Goal: Task Accomplishment & Management: Manage account settings

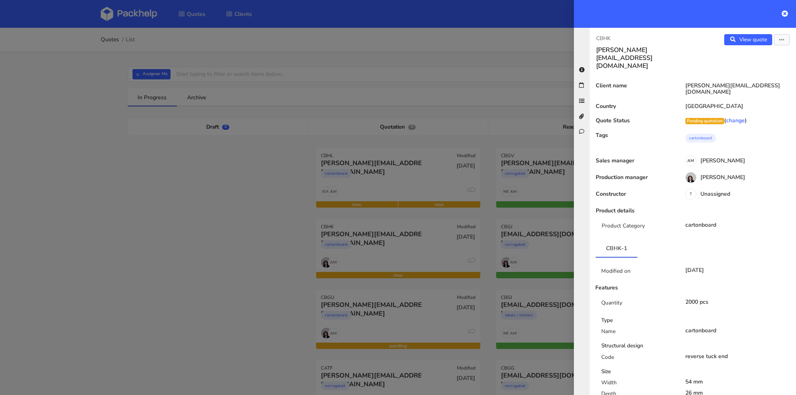
click at [169, 30] on div at bounding box center [398, 197] width 796 height 395
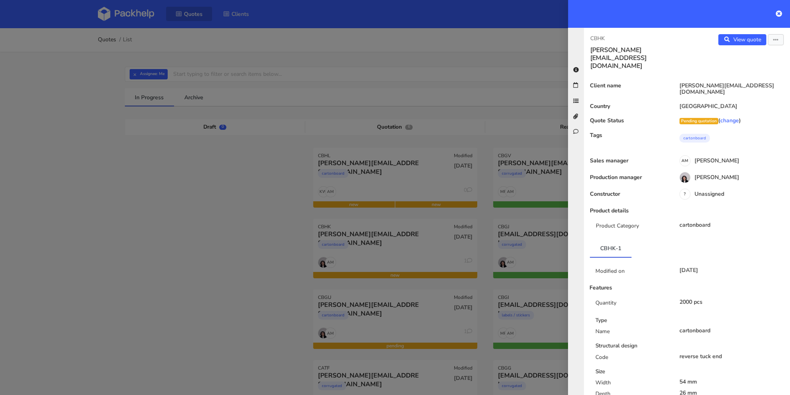
scroll to position [357, 0]
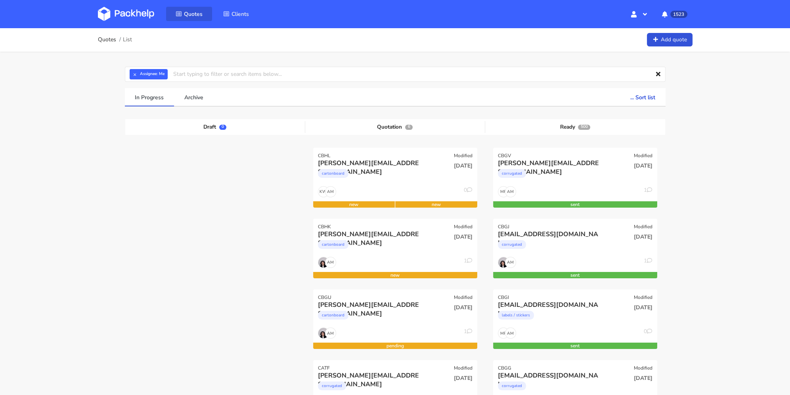
click at [191, 15] on span "Quotes" at bounding box center [193, 14] width 19 height 8
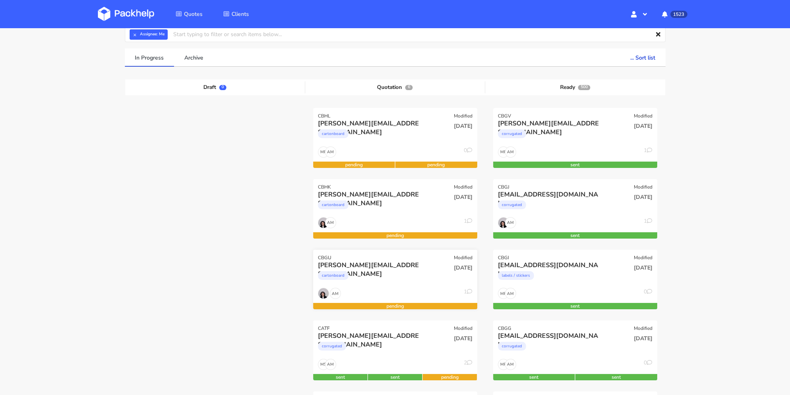
click at [373, 272] on div "cartonboard" at bounding box center [370, 277] width 105 height 16
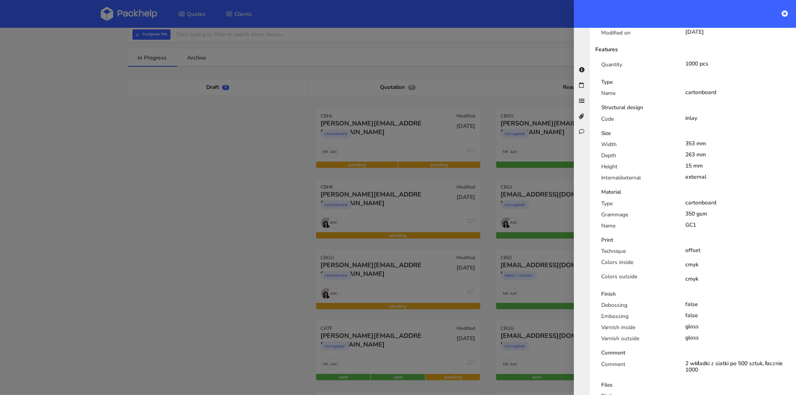
scroll to position [357, 0]
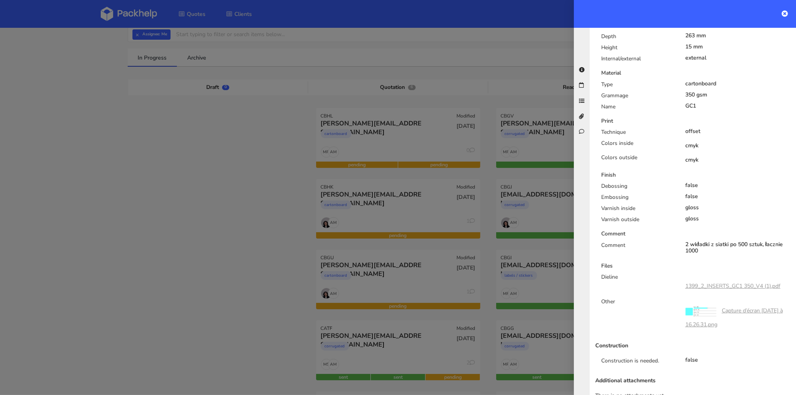
click at [736, 282] on link "1399_2_INSERTS_GC1 350_V4 (1).pdf" at bounding box center [732, 286] width 95 height 8
click at [307, 152] on div at bounding box center [398, 197] width 796 height 395
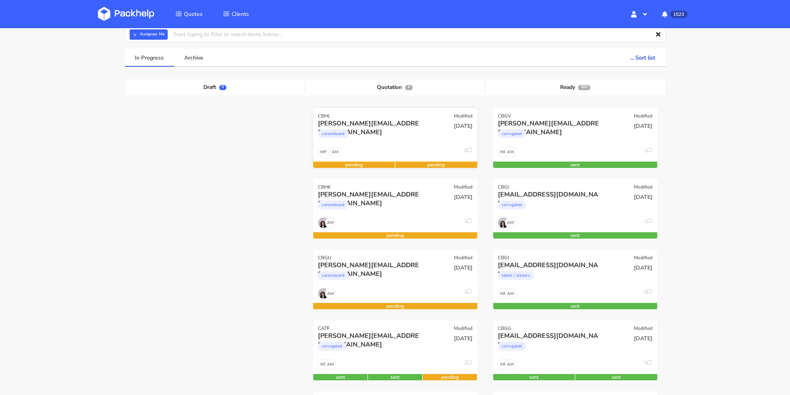
click at [406, 133] on div "cartonboard" at bounding box center [370, 136] width 105 height 16
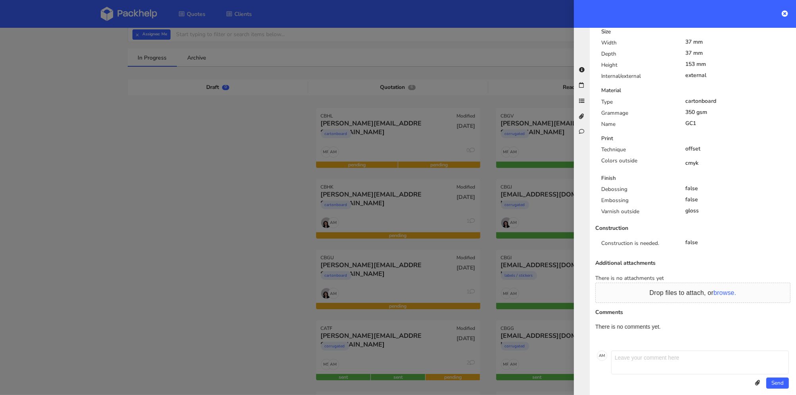
scroll to position [0, 0]
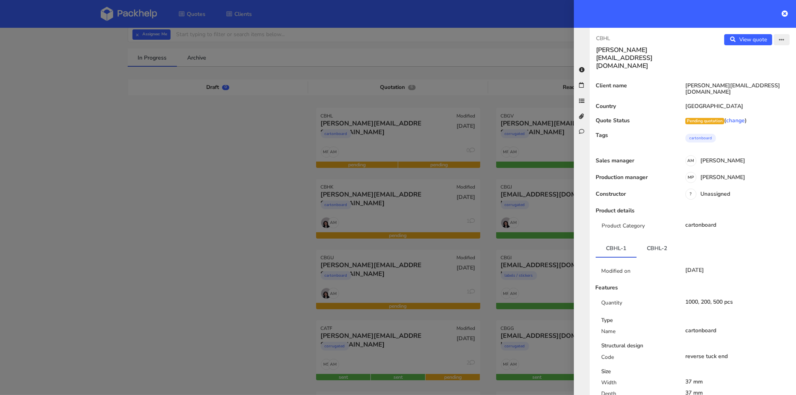
click at [782, 38] on button "button" at bounding box center [782, 39] width 16 height 11
click at [755, 55] on link "Edit quote" at bounding box center [756, 55] width 70 height 13
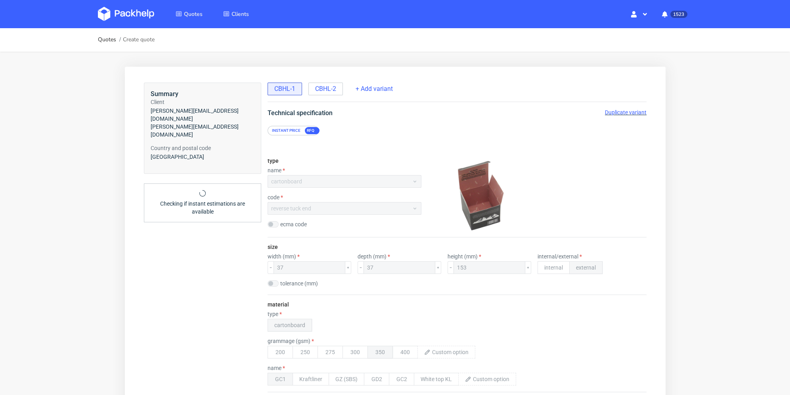
click at [617, 111] on span "Duplicate variant" at bounding box center [626, 112] width 42 height 6
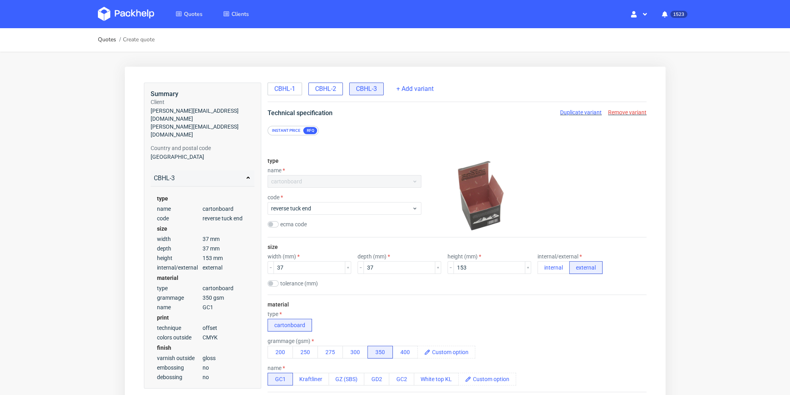
click at [331, 86] on span "CBHL-2" at bounding box center [325, 88] width 21 height 9
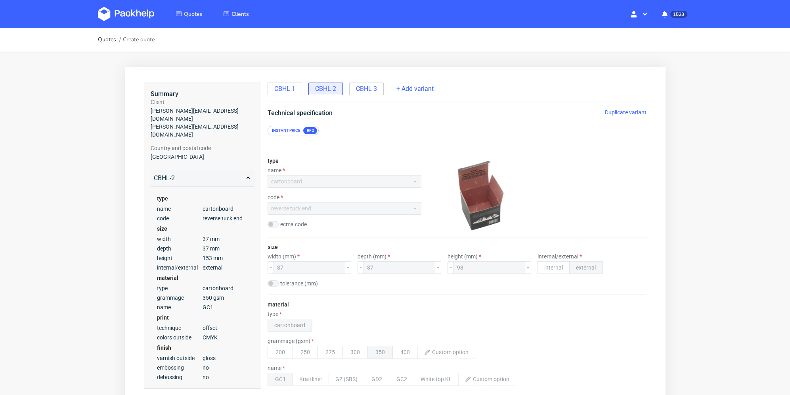
click at [614, 109] on span "Duplicate variant" at bounding box center [626, 112] width 42 height 6
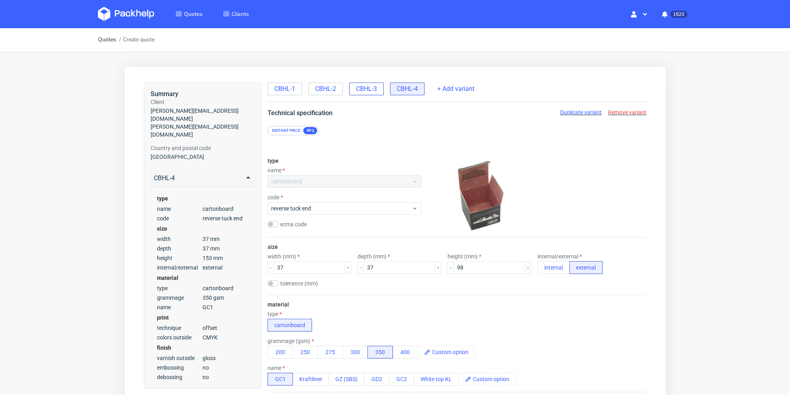
click at [368, 87] on span "CBHL-3" at bounding box center [366, 88] width 21 height 9
click at [330, 201] on div "code reverse tuck end" at bounding box center [344, 204] width 154 height 21
click at [331, 205] on span "reverse tuck end" at bounding box center [341, 208] width 141 height 8
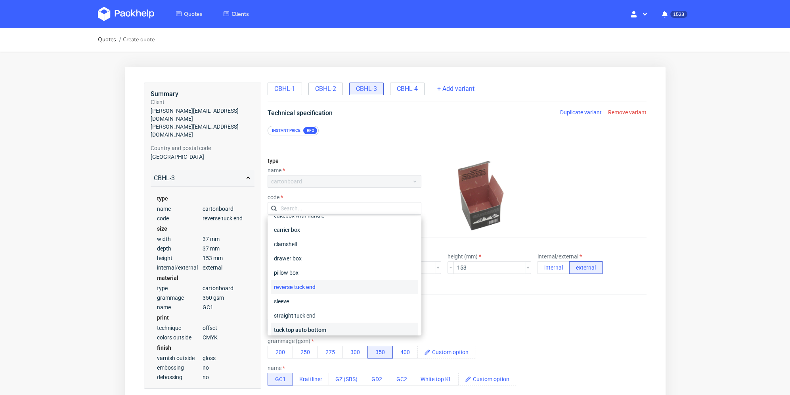
scroll to position [79, 0]
click at [350, 290] on div "tuck top auto bottom" at bounding box center [344, 290] width 148 height 14
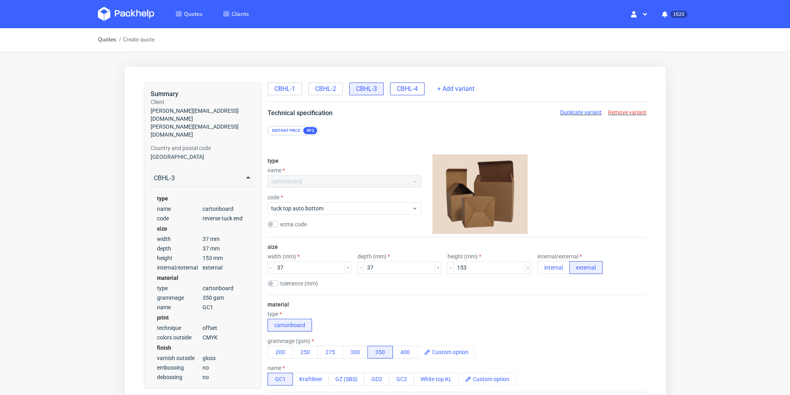
click at [402, 85] on span "CBHL-4" at bounding box center [407, 88] width 21 height 9
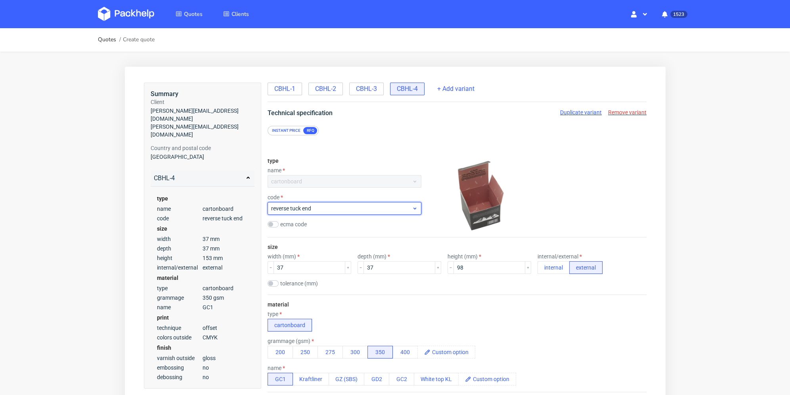
click at [344, 211] on span "reverse tuck end" at bounding box center [341, 208] width 141 height 8
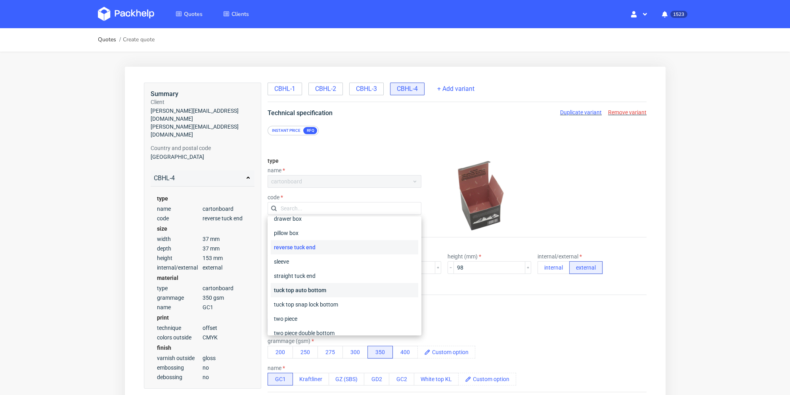
click at [346, 291] on div "tuck top auto bottom" at bounding box center [344, 290] width 148 height 14
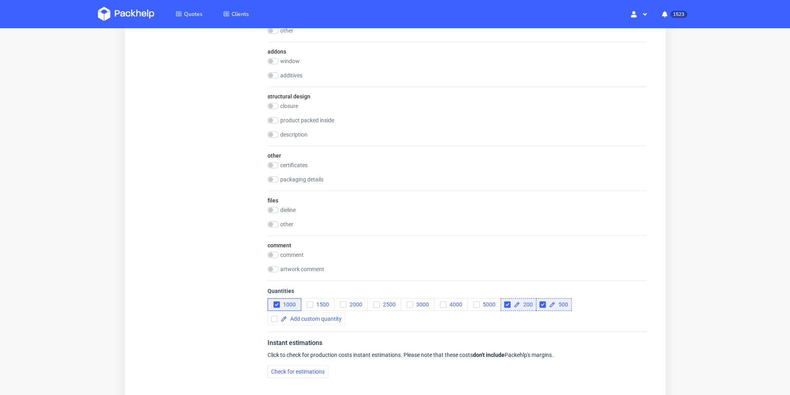
scroll to position [761, 0]
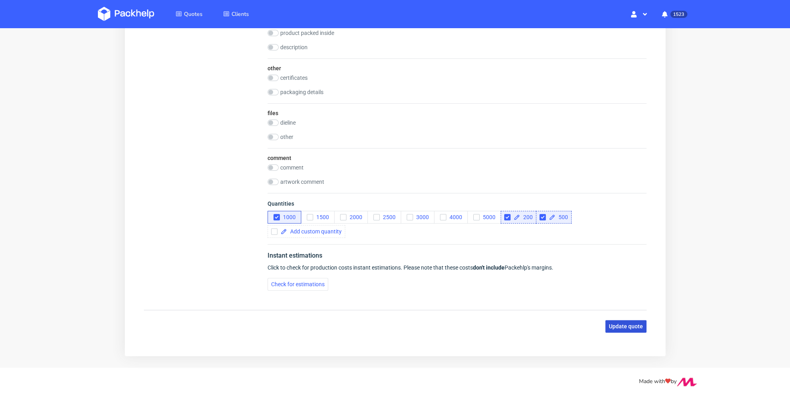
click at [615, 323] on span "Update quote" at bounding box center [626, 326] width 34 height 6
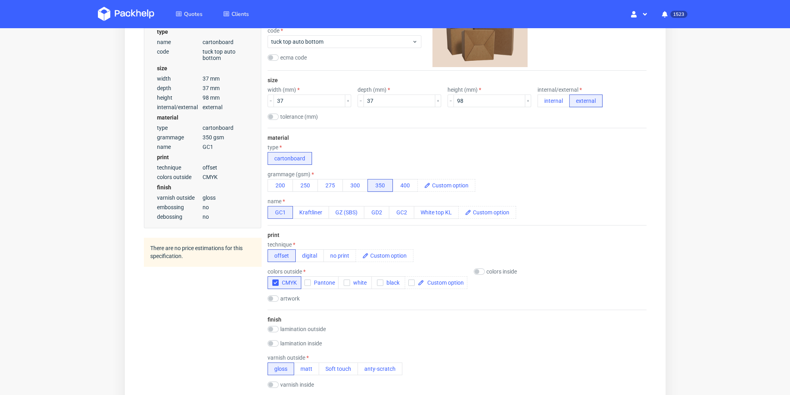
scroll to position [0, 0]
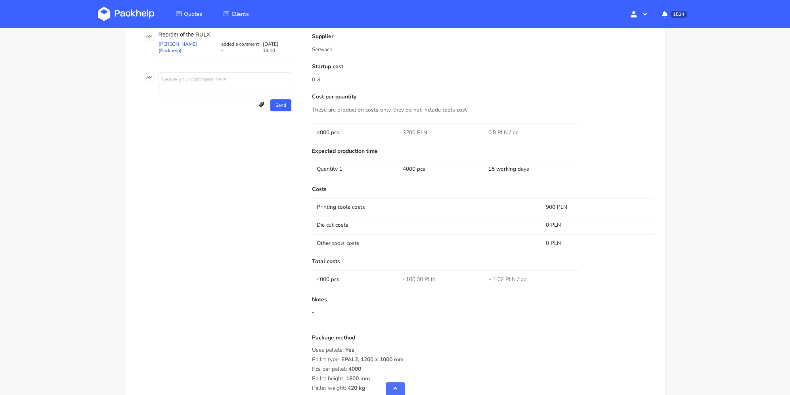
scroll to position [397, 0]
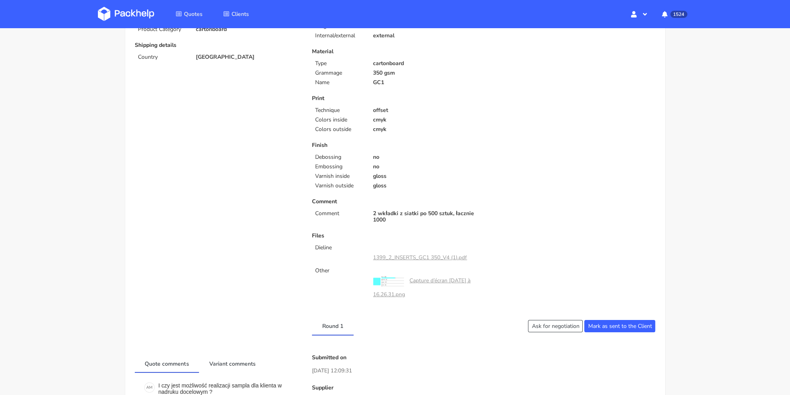
scroll to position [40, 0]
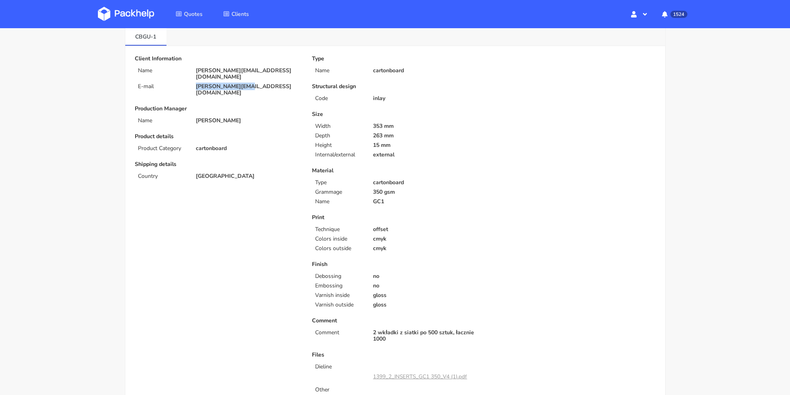
drag, startPoint x: 247, startPoint y: 79, endPoint x: 185, endPoint y: 73, distance: 62.1
click at [177, 83] on div "E-mail [PERSON_NAME][EMAIL_ADDRESS][DOMAIN_NAME]" at bounding box center [217, 89] width 177 height 13
copy div "[PERSON_NAME][EMAIL_ADDRESS][DOMAIN_NAME]"
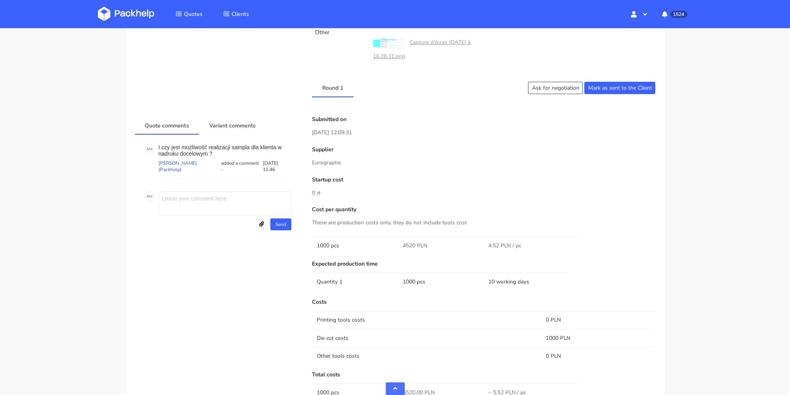
scroll to position [555, 0]
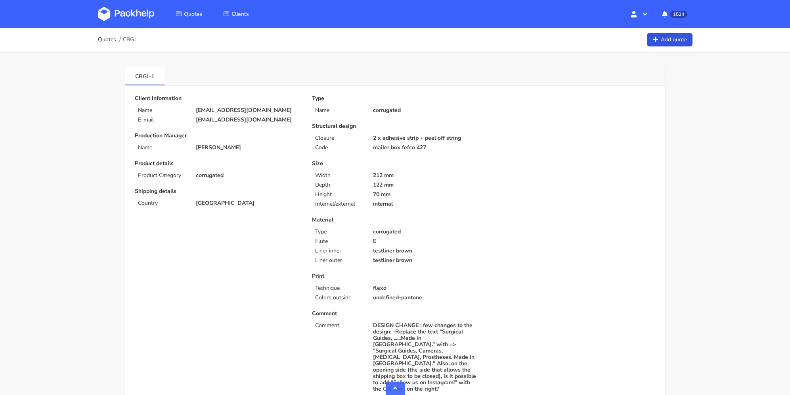
scroll to position [397, 0]
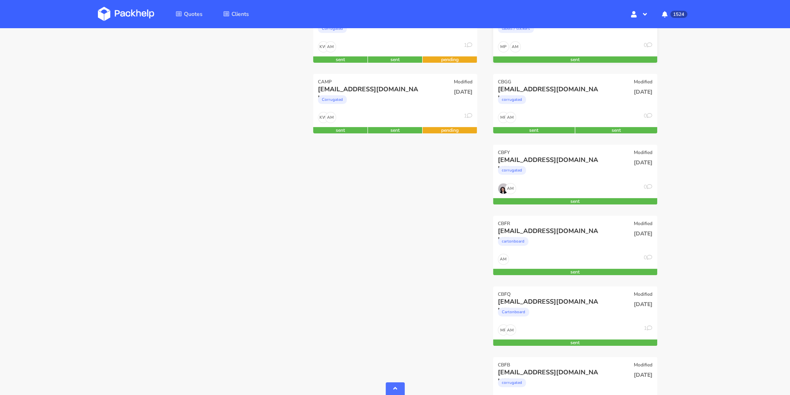
scroll to position [515, 0]
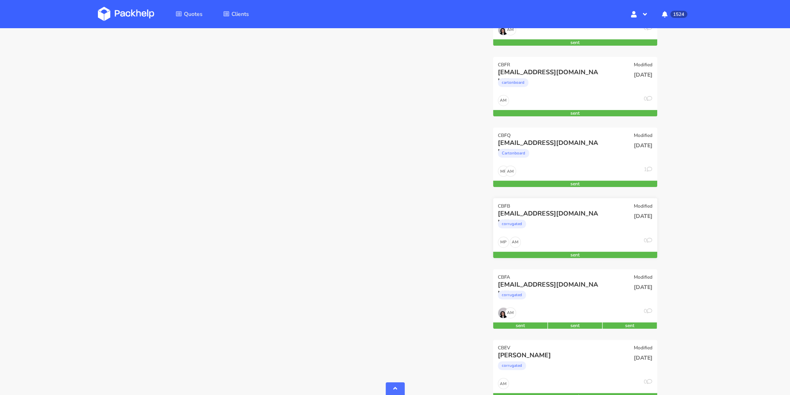
click at [595, 222] on div "corrugated" at bounding box center [550, 226] width 105 height 16
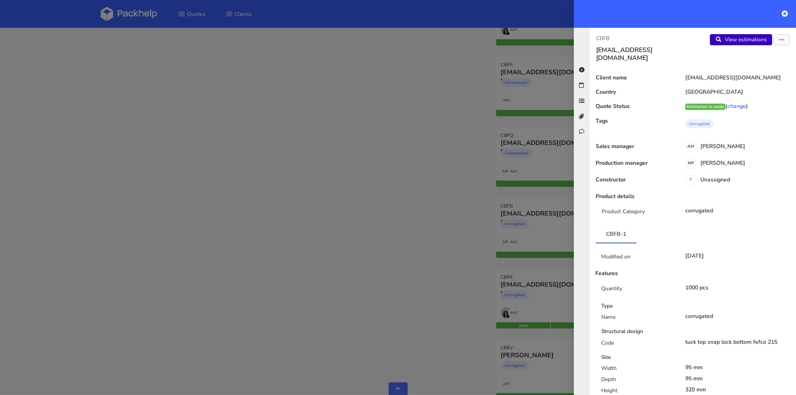
click at [746, 42] on link "View estimations" at bounding box center [741, 39] width 62 height 11
click at [785, 13] on icon at bounding box center [785, 13] width 6 height 6
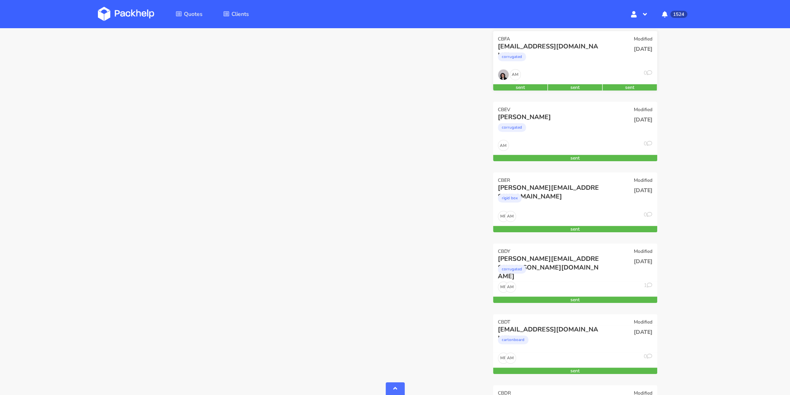
scroll to position [912, 0]
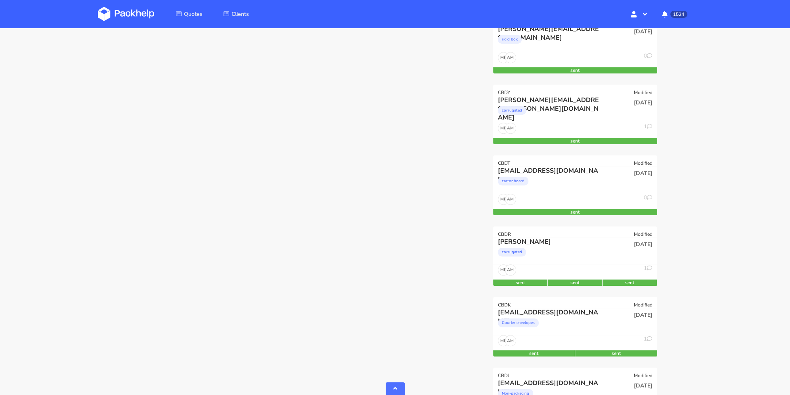
click at [568, 185] on div "cartonboard" at bounding box center [550, 183] width 105 height 16
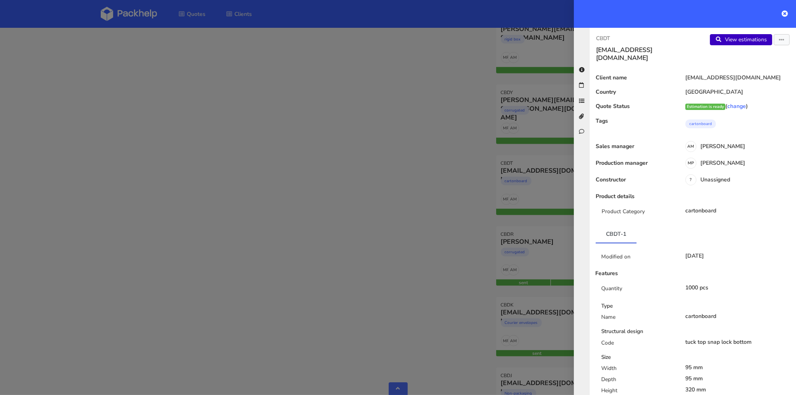
click at [739, 40] on link "View estimations" at bounding box center [741, 39] width 62 height 11
click at [782, 14] on icon at bounding box center [785, 13] width 6 height 6
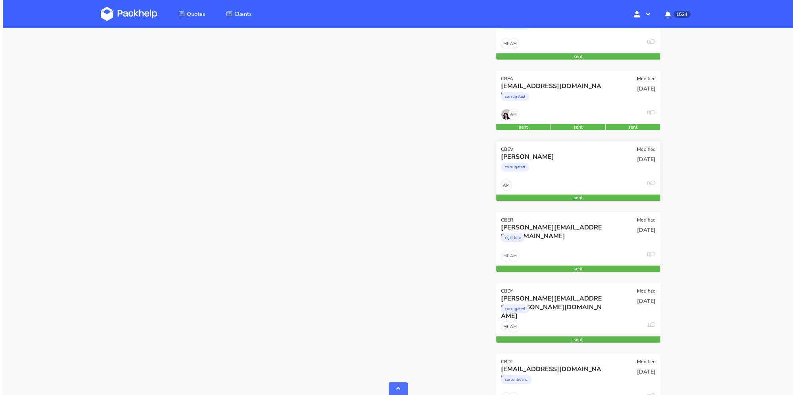
scroll to position [634, 0]
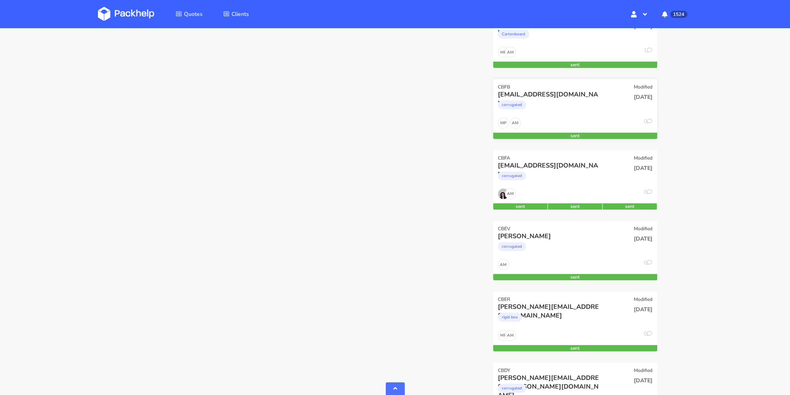
click at [599, 108] on div "corrugated" at bounding box center [550, 107] width 105 height 16
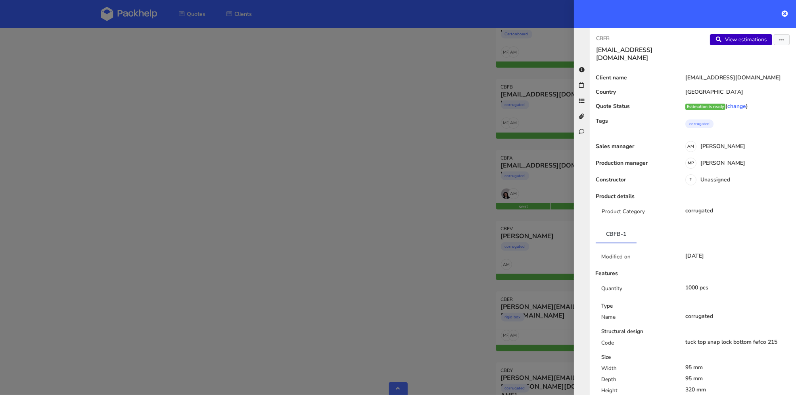
click at [745, 39] on link "View estimations" at bounding box center [741, 39] width 62 height 11
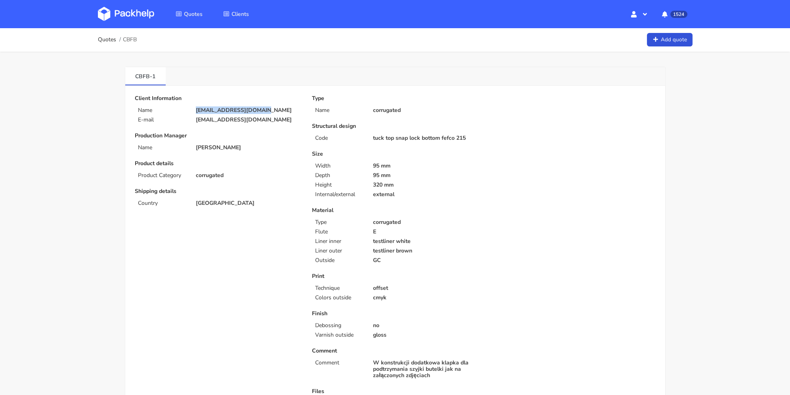
drag, startPoint x: 261, startPoint y: 110, endPoint x: 197, endPoint y: 110, distance: 64.6
click at [196, 111] on p "oferty@maxprint.com.pl" at bounding box center [248, 110] width 105 height 6
copy p "[EMAIL_ADDRESS][DOMAIN_NAME]"
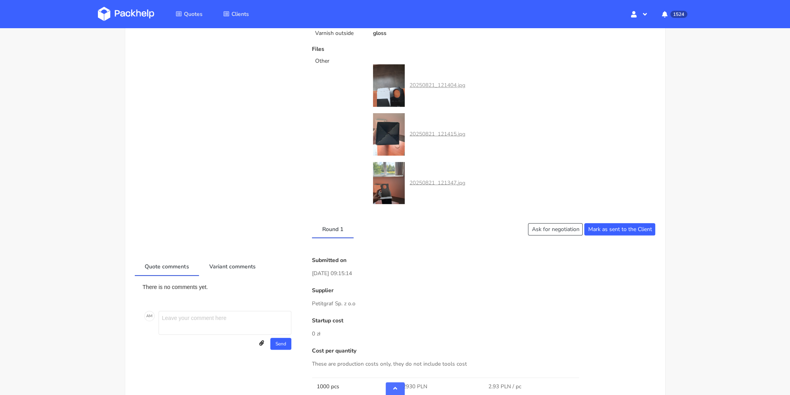
scroll to position [173, 0]
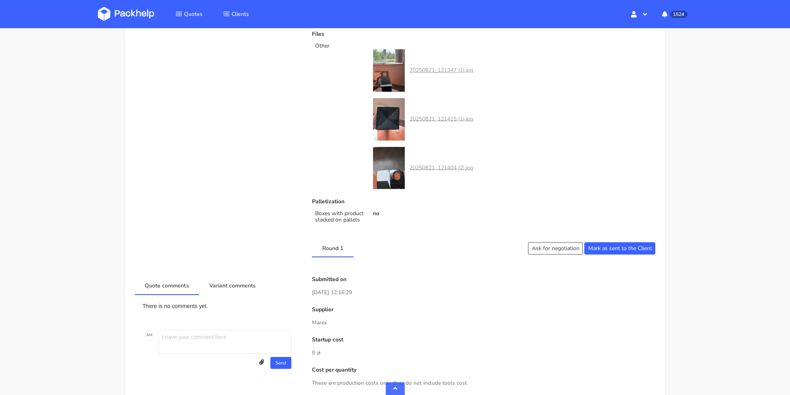
scroll to position [595, 0]
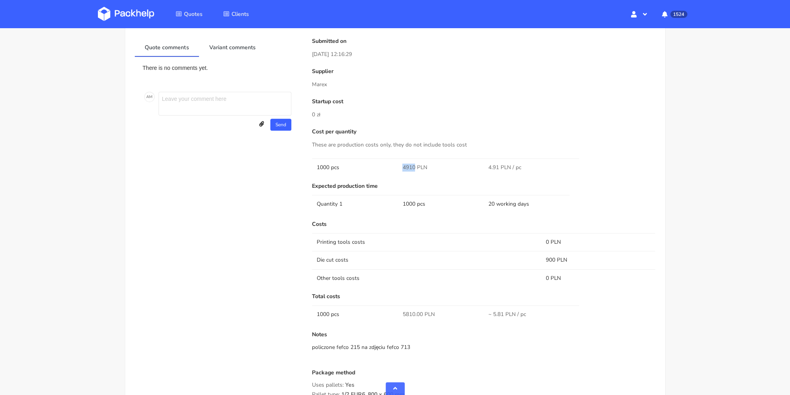
drag, startPoint x: 402, startPoint y: 207, endPoint x: 415, endPoint y: 207, distance: 12.7
click at [415, 171] on span "4910 PLN" at bounding box center [414, 167] width 25 height 8
copy span "4910"
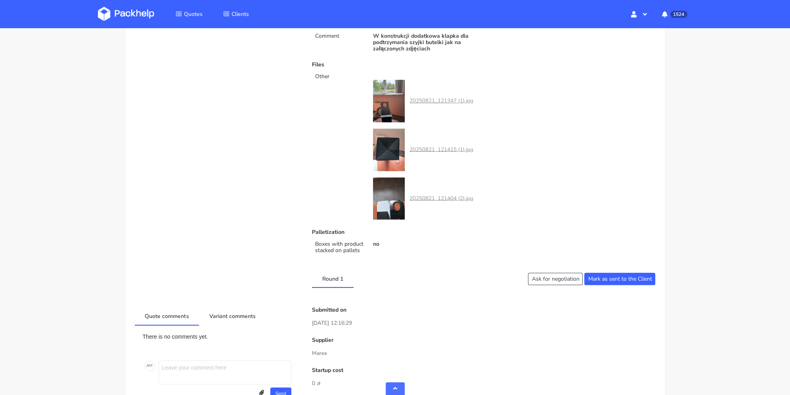
scroll to position [564, 0]
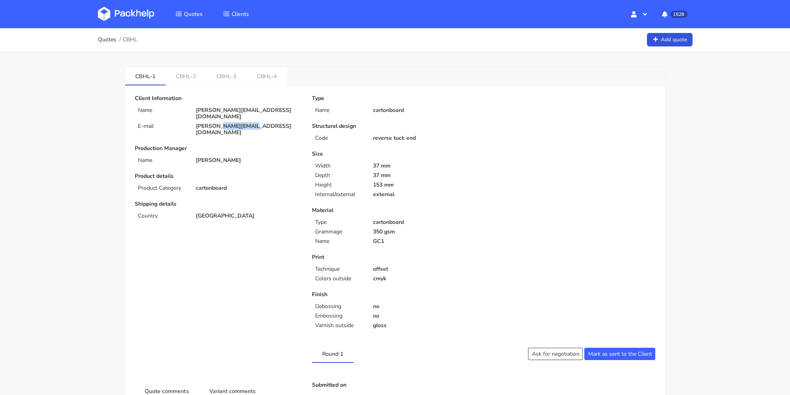
drag, startPoint x: 248, startPoint y: 121, endPoint x: 218, endPoint y: 122, distance: 29.8
click at [218, 123] on p "[PERSON_NAME][EMAIL_ADDRESS][DOMAIN_NAME]" at bounding box center [248, 129] width 105 height 13
click at [255, 125] on div "Client Information Name [PERSON_NAME][EMAIL_ADDRESS][DOMAIN_NAME] E-mail [PERSO…" at bounding box center [217, 216] width 177 height 243
drag, startPoint x: 251, startPoint y: 117, endPoint x: 236, endPoint y: 65, distance: 54.3
click at [186, 115] on div "Client Information Name [PERSON_NAME][EMAIL_ADDRESS][DOMAIN_NAME] E-mail [PERSO…" at bounding box center [218, 115] width 166 height 40
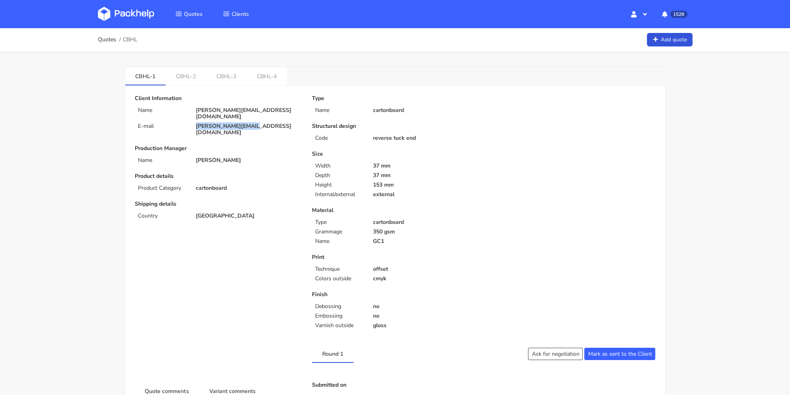
copy div "[PERSON_NAME][EMAIL_ADDRESS][DOMAIN_NAME]"
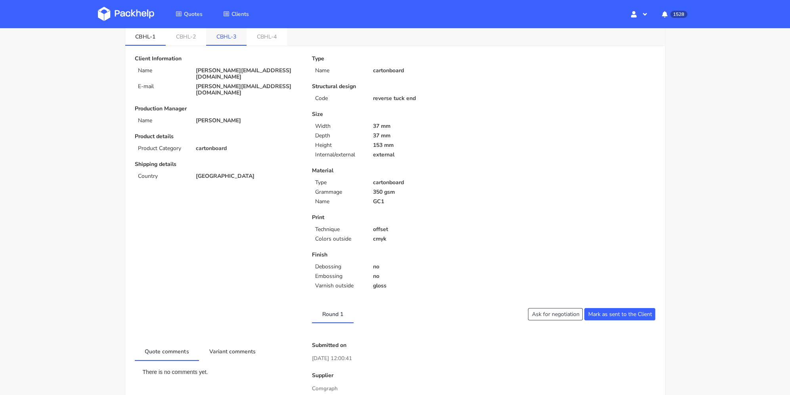
click at [237, 37] on link "CBHL-3" at bounding box center [226, 35] width 40 height 17
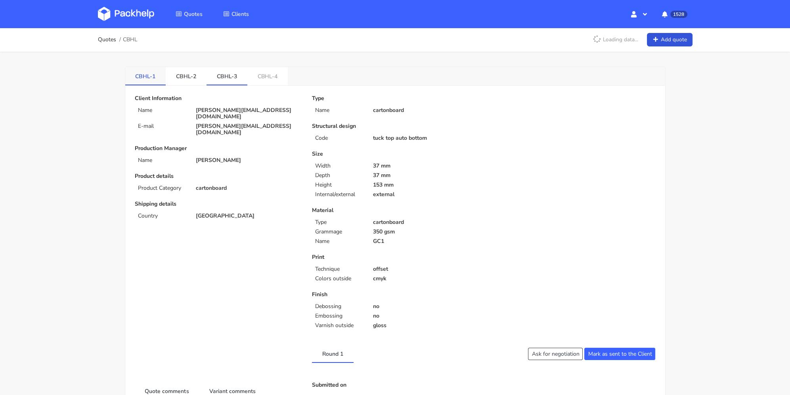
click at [153, 74] on link "CBHL-1" at bounding box center [145, 75] width 41 height 17
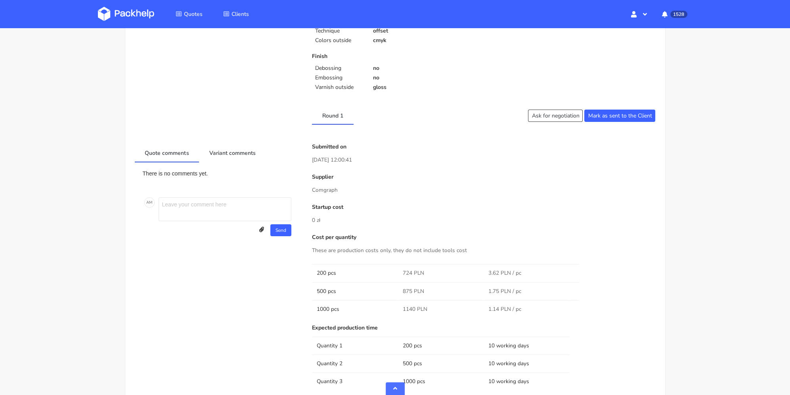
scroll to position [357, 0]
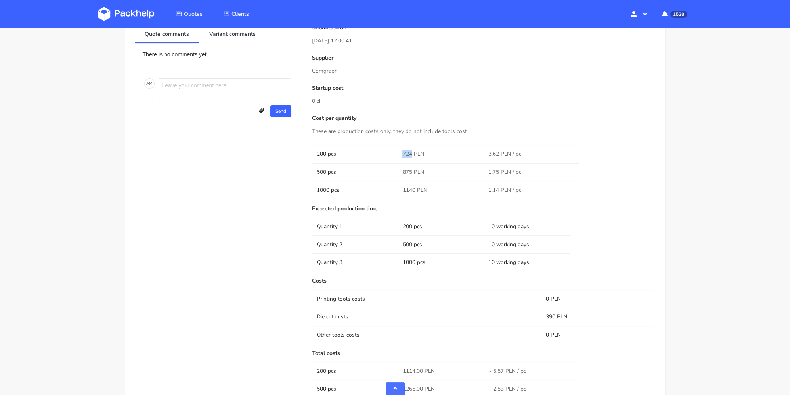
drag, startPoint x: 405, startPoint y: 154, endPoint x: 412, endPoint y: 153, distance: 6.8
click at [412, 153] on td "724 PLN" at bounding box center [441, 154] width 86 height 18
copy span "724"
drag, startPoint x: 402, startPoint y: 172, endPoint x: 409, endPoint y: 165, distance: 10.4
click at [412, 171] on td "875 PLN" at bounding box center [441, 172] width 86 height 18
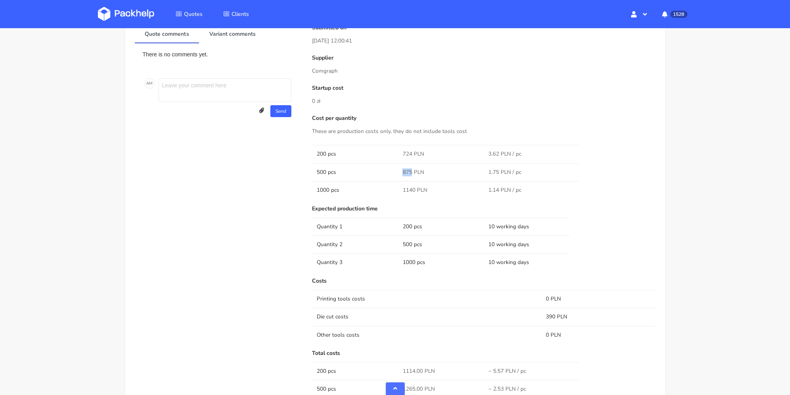
copy span "875"
drag, startPoint x: 404, startPoint y: 190, endPoint x: 415, endPoint y: 187, distance: 11.4
click at [415, 187] on span "1140 PLN" at bounding box center [414, 190] width 25 height 8
copy span "1140"
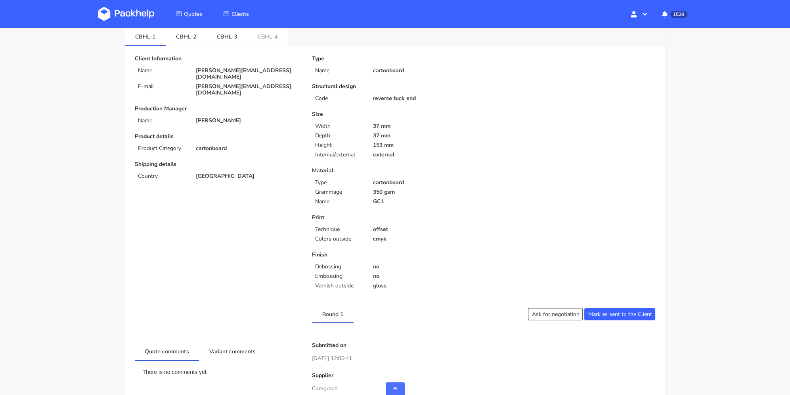
scroll to position [0, 0]
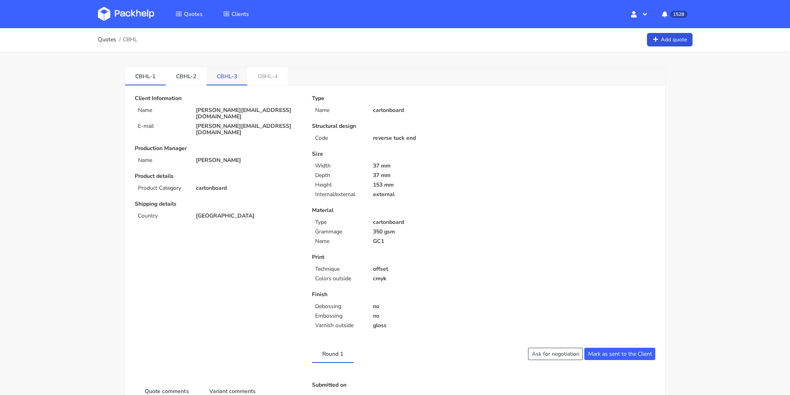
click at [222, 76] on link "CBHL-3" at bounding box center [227, 75] width 41 height 17
click at [147, 73] on link "CBHL-1" at bounding box center [145, 75] width 41 height 17
click at [224, 76] on link "CBHL-3" at bounding box center [227, 75] width 41 height 17
click at [142, 79] on link "CBHL-1" at bounding box center [145, 75] width 41 height 17
click at [171, 75] on link "CBHL-2" at bounding box center [186, 75] width 41 height 17
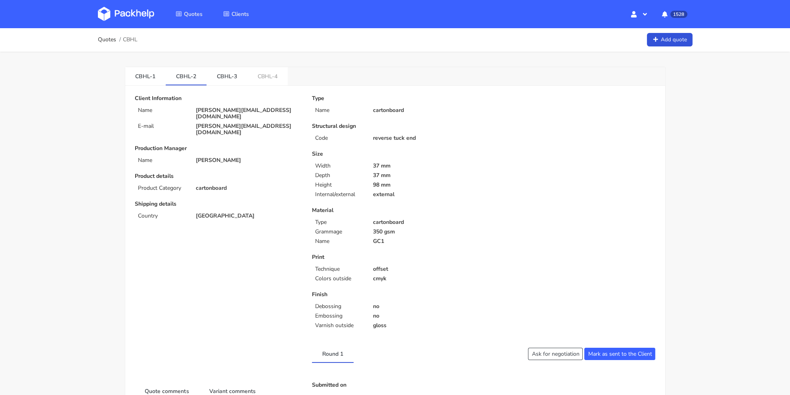
click at [226, 73] on link "CBHL-3" at bounding box center [227, 75] width 41 height 17
click at [274, 75] on link "CBHL-4" at bounding box center [267, 75] width 40 height 17
click at [224, 76] on link "CBHL-3" at bounding box center [227, 75] width 41 height 17
click at [194, 73] on link "CBHL-2" at bounding box center [186, 75] width 41 height 17
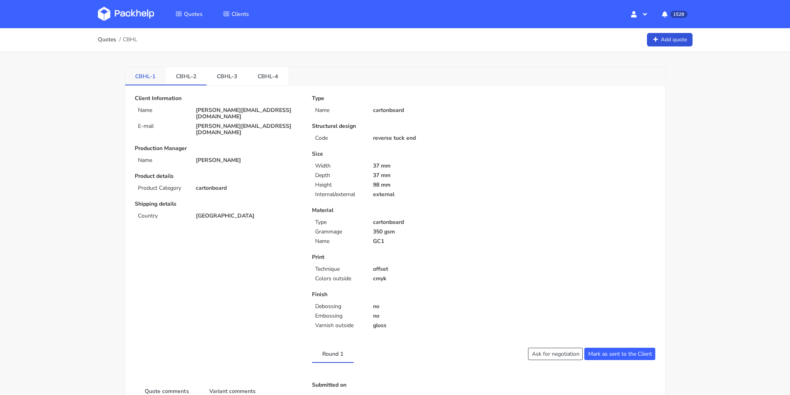
click at [149, 73] on link "CBHL-1" at bounding box center [145, 75] width 41 height 17
click at [188, 71] on link "CBHL-2" at bounding box center [186, 75] width 41 height 17
click at [250, 74] on link "CBHL-4" at bounding box center [267, 75] width 41 height 17
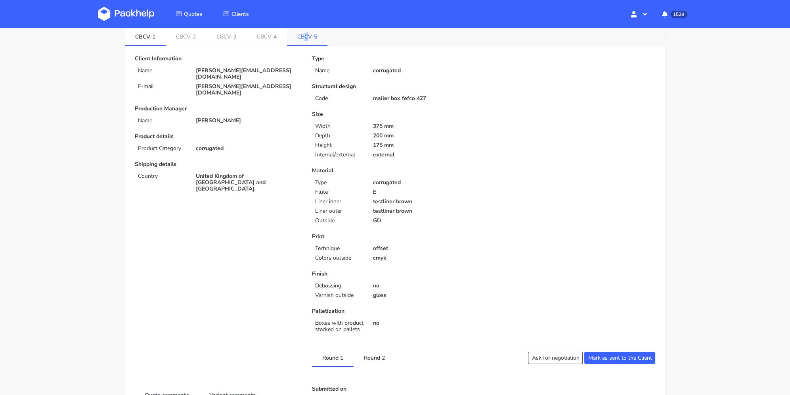
click at [309, 32] on link "CBCV-5" at bounding box center [307, 35] width 40 height 17
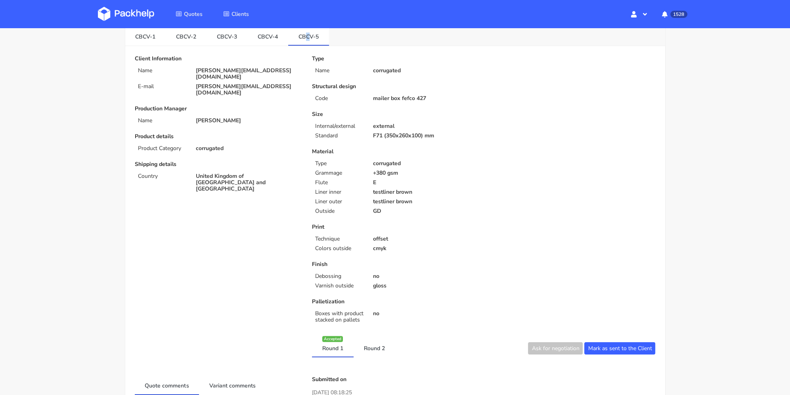
scroll to position [238, 0]
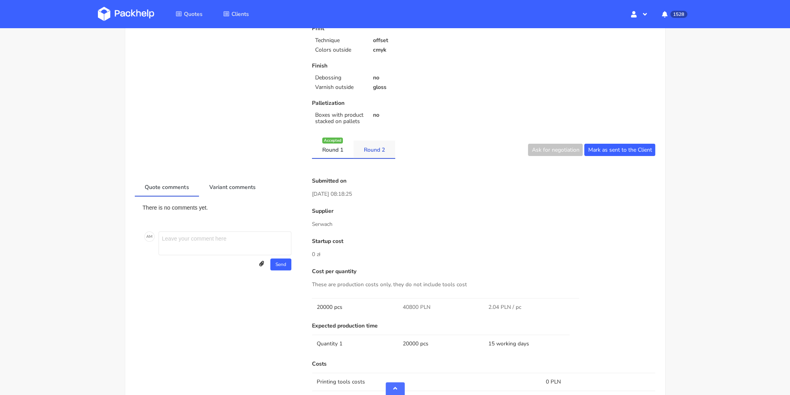
click at [372, 146] on link "Round 2" at bounding box center [375, 148] width 42 height 17
click at [335, 146] on link "Round 1" at bounding box center [333, 148] width 42 height 17
click at [370, 146] on link "Round 2" at bounding box center [375, 148] width 42 height 17
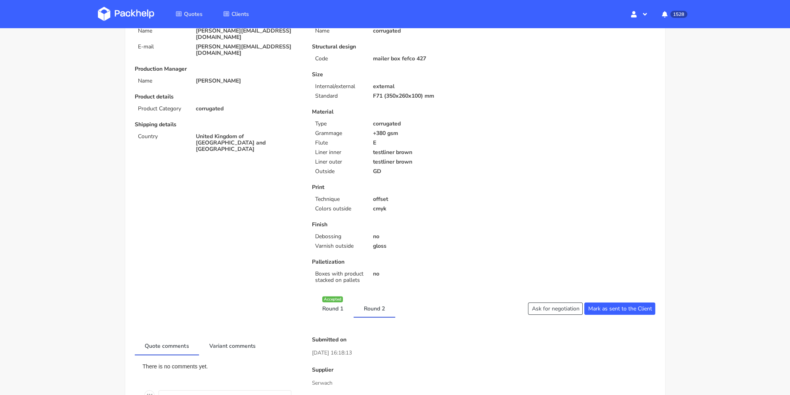
scroll to position [0, 0]
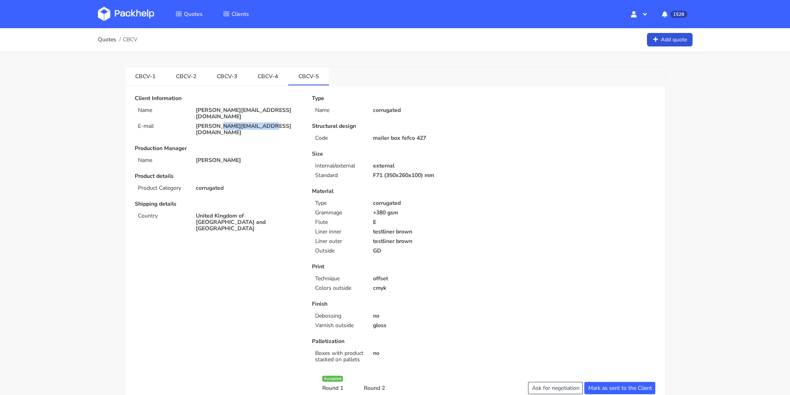
drag, startPoint x: 269, startPoint y: 118, endPoint x: 223, endPoint y: 114, distance: 46.6
click at [223, 114] on div "Client Information Name cameron@claroprint.co.uk E-mail cameron@claroprint.co.uk" at bounding box center [218, 115] width 166 height 40
copy p "claroprint.co.uk"
click at [196, 107] on p "cameron@claroprint.co.uk" at bounding box center [248, 113] width 105 height 13
drag, startPoint x: 192, startPoint y: 119, endPoint x: 269, endPoint y: 124, distance: 77.1
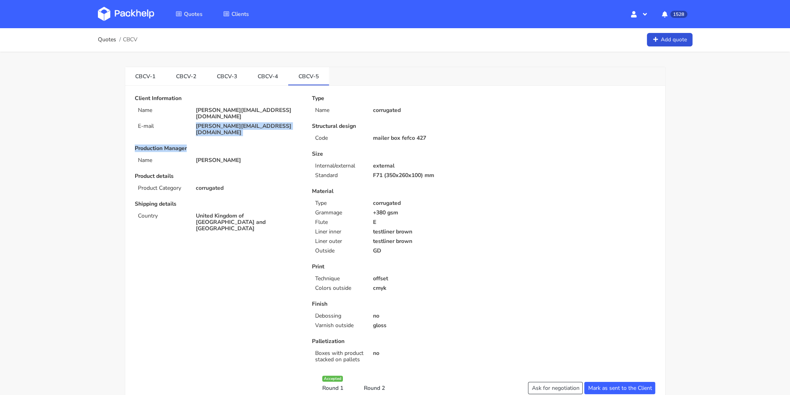
click at [269, 124] on div "Client Information Name cameron@claroprint.co.uk E-mail cameron@claroprint.co.u…" at bounding box center [217, 233] width 177 height 277
click at [268, 123] on p "cameron@claroprint.co.uk" at bounding box center [248, 129] width 105 height 13
drag, startPoint x: 266, startPoint y: 120, endPoint x: 195, endPoint y: 120, distance: 71.4
click at [195, 123] on div "cameron@claroprint.co.uk" at bounding box center [248, 129] width 116 height 13
copy p "cameron@claroprint.co.uk"
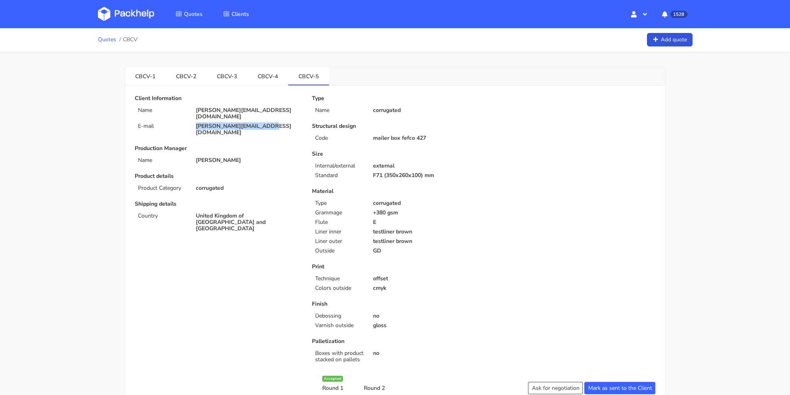
click at [114, 41] on link "Quotes" at bounding box center [107, 39] width 18 height 6
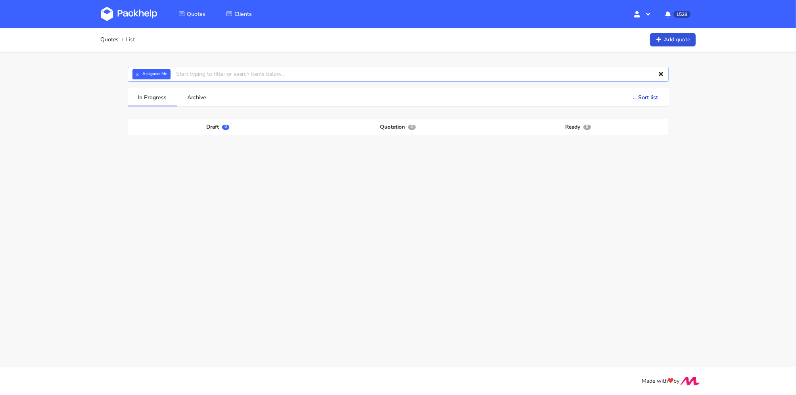
click at [212, 70] on input "text" at bounding box center [398, 74] width 541 height 15
type input "CBCV"
click at [206, 101] on link "CBCV" at bounding box center [221, 104] width 74 height 15
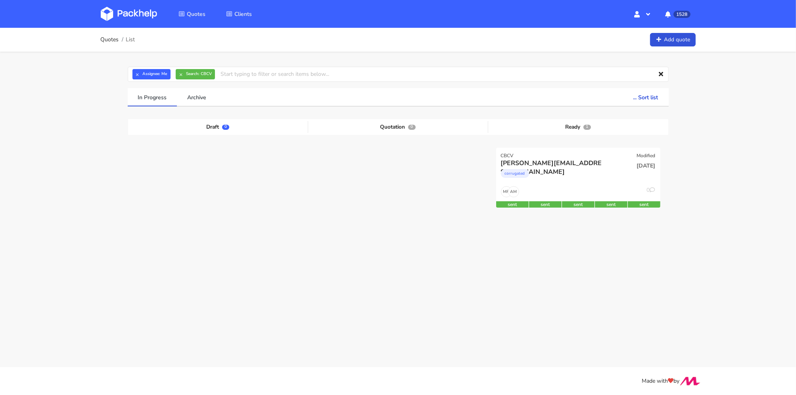
click at [713, 168] on div "Quotes List Add quote × Assignee: Me × Search: CBCV Assignee Me [PERSON_NAME] […" at bounding box center [398, 152] width 796 height 248
click at [620, 176] on div "[DATE]" at bounding box center [633, 172] width 55 height 27
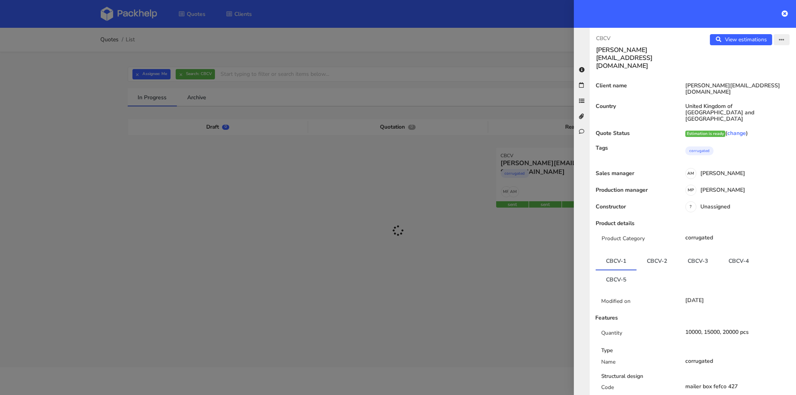
click at [781, 38] on button "button" at bounding box center [782, 39] width 16 height 11
click at [749, 68] on link "Edit quote" at bounding box center [756, 70] width 70 height 13
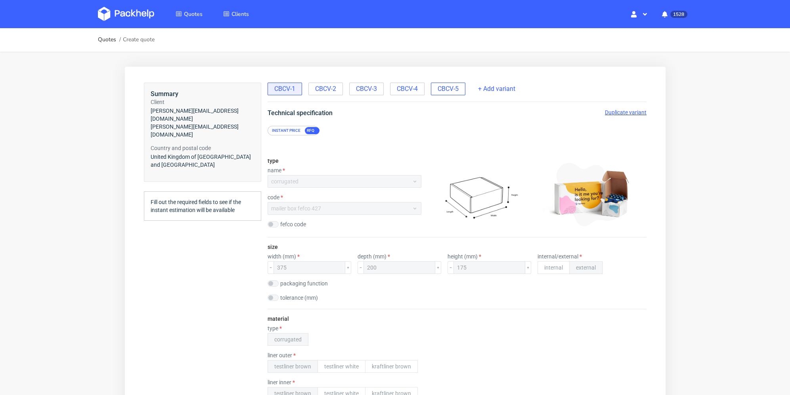
click at [462, 90] on div "CBCV-5" at bounding box center [448, 88] width 34 height 13
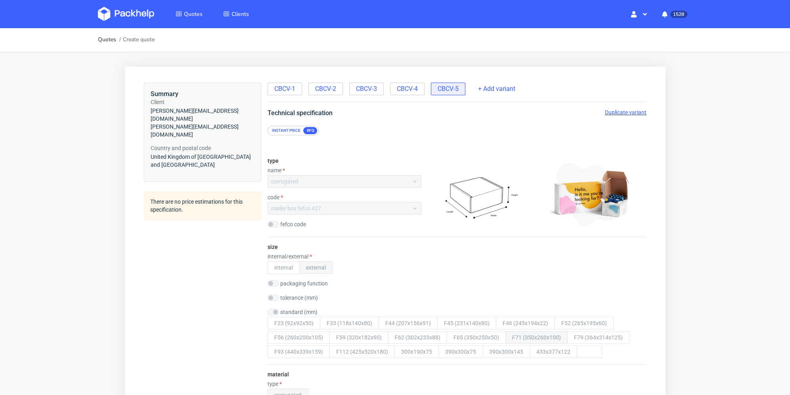
click at [617, 112] on span "Duplicate variant" at bounding box center [626, 112] width 42 height 6
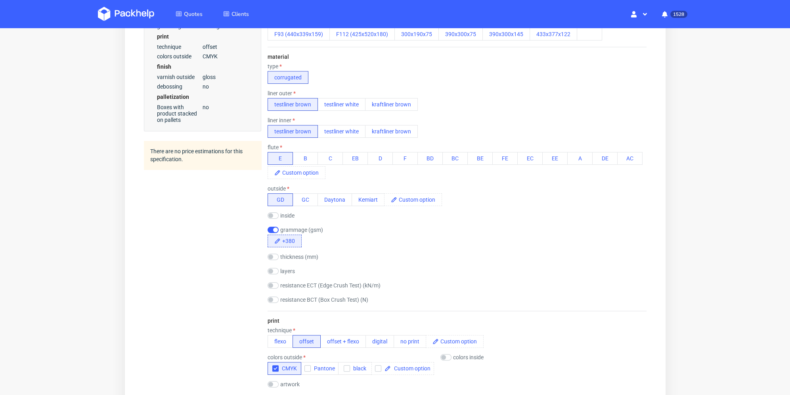
scroll to position [357, 0]
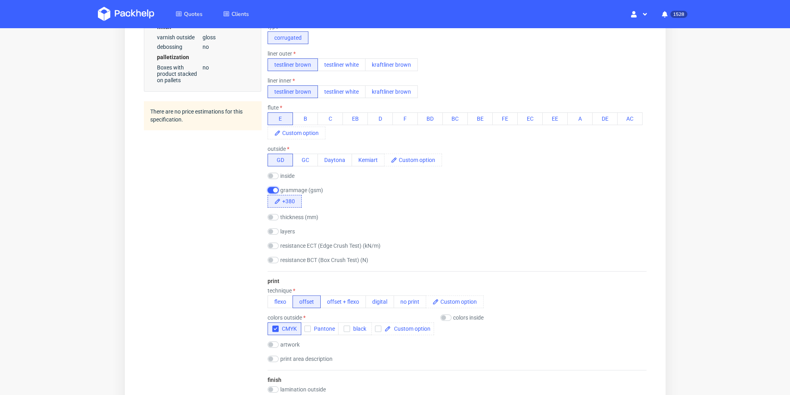
click at [274, 188] on input "checkbox" at bounding box center [272, 190] width 11 height 6
checkbox input "false"
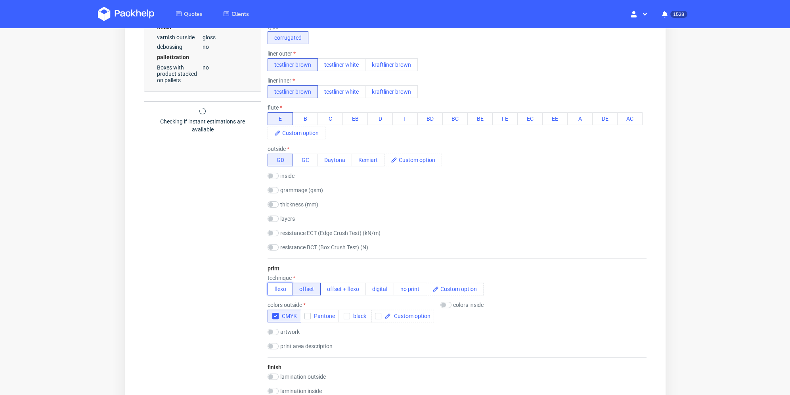
click at [285, 288] on button "flexo" at bounding box center [279, 288] width 25 height 13
checkbox input "true"
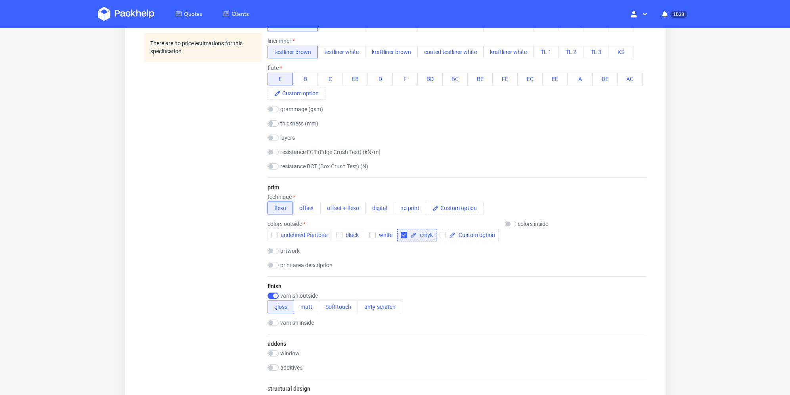
scroll to position [198, 0]
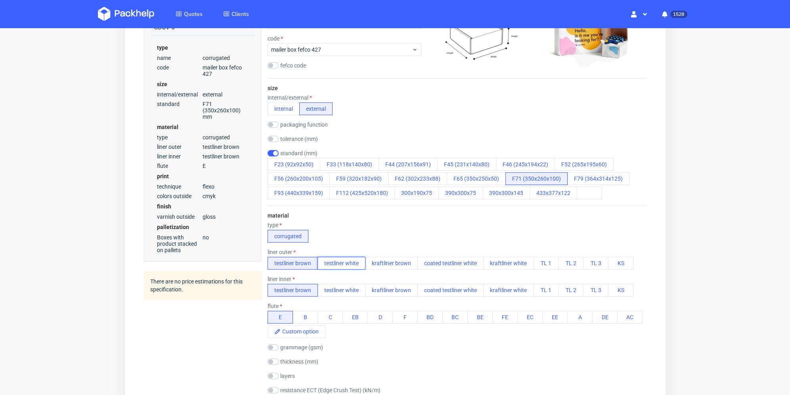
click at [331, 261] on button "testliner white" at bounding box center [341, 263] width 48 height 13
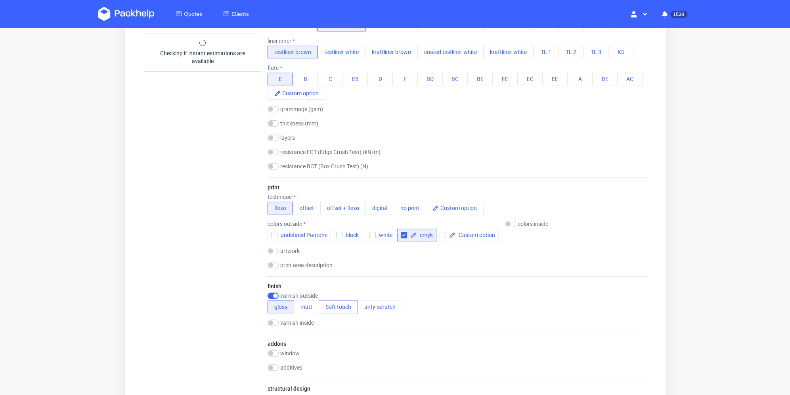
scroll to position [436, 0]
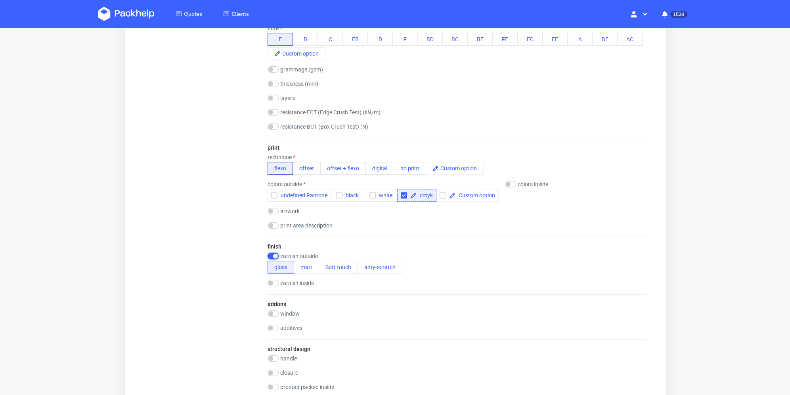
click at [275, 253] on input "checkbox" at bounding box center [272, 256] width 11 height 6
checkbox input "false"
click at [403, 194] on input "checkbox" at bounding box center [403, 195] width 6 height 6
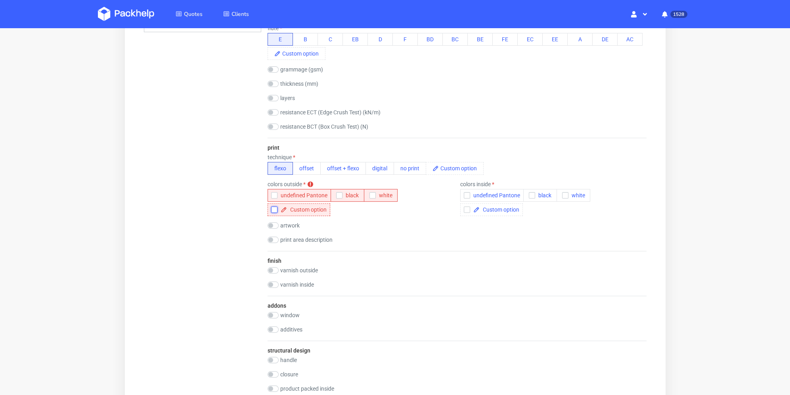
click at [272, 211] on input "checkbox" at bounding box center [274, 209] width 6 height 6
checkbox input "false"
click at [304, 211] on span at bounding box center [307, 210] width 40 height 6
click at [426, 201] on div "3XCOLORS" at bounding box center [424, 195] width 54 height 13
checkbox input "true"
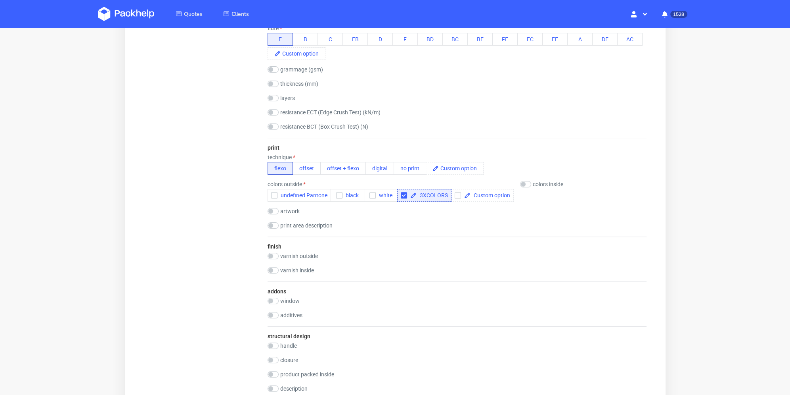
click at [188, 247] on div "Summary Client [EMAIL_ADDRESS][DOMAIN_NAME] [EMAIL_ADDRESS][DOMAIN_NAME] Countr…" at bounding box center [202, 149] width 117 height 1006
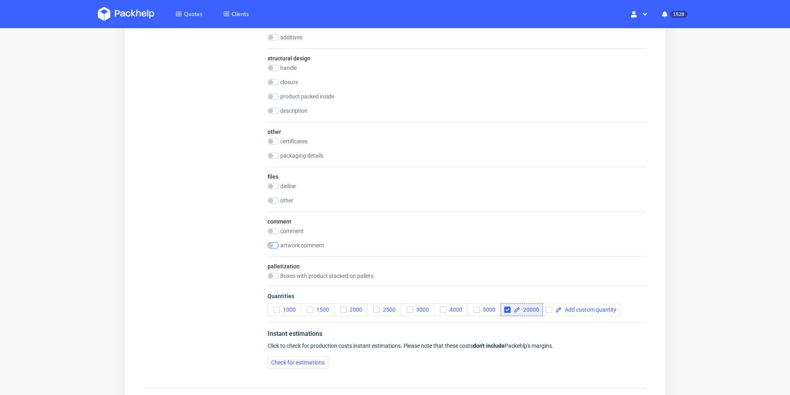
scroll to position [555, 0]
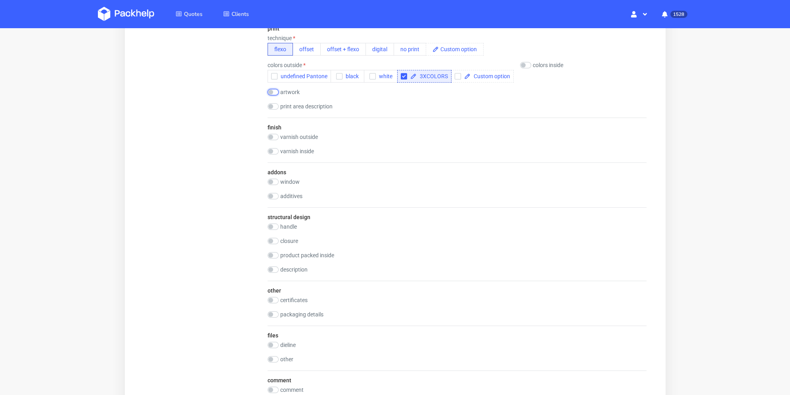
click at [275, 91] on input "checkbox" at bounding box center [272, 92] width 11 height 6
checkbox input "true"
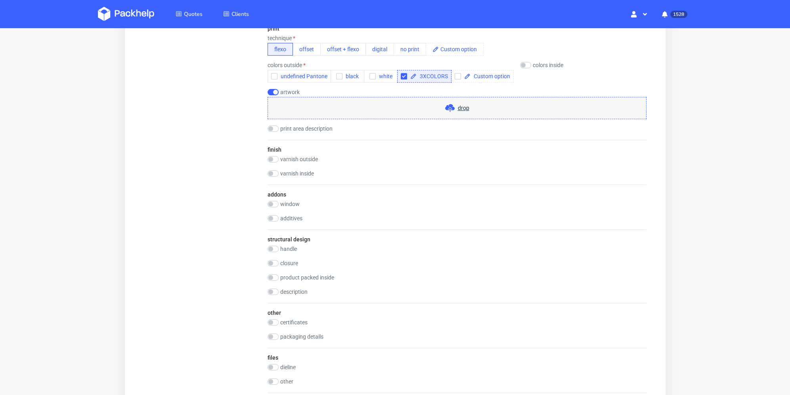
click at [307, 104] on div "drop" at bounding box center [456, 108] width 379 height 22
click at [310, 108] on div "drop" at bounding box center [456, 108] width 379 height 22
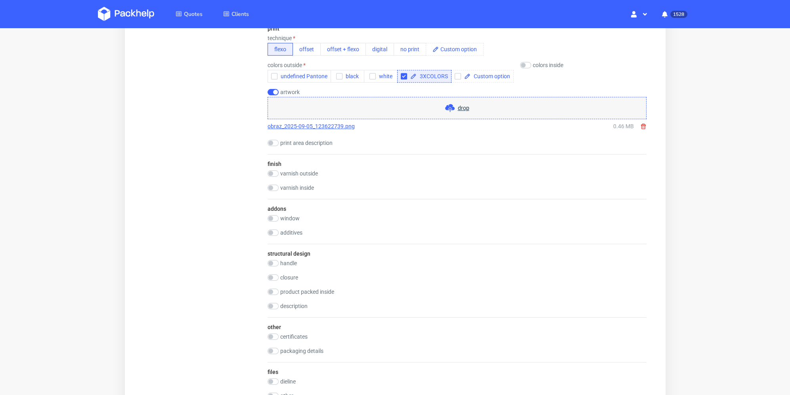
scroll to position [793, 0]
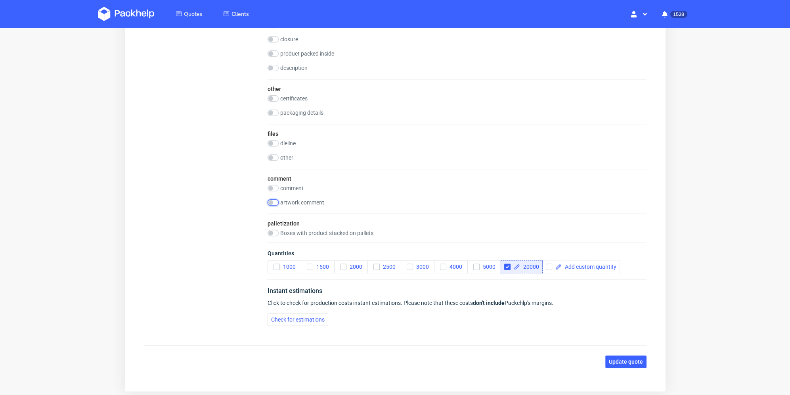
click at [277, 201] on input "checkbox" at bounding box center [272, 202] width 11 height 6
checkbox input "true"
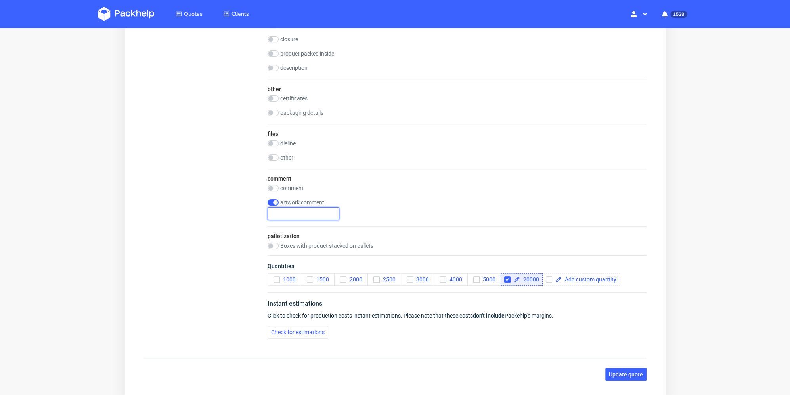
click at [289, 210] on input "text" at bounding box center [303, 213] width 72 height 13
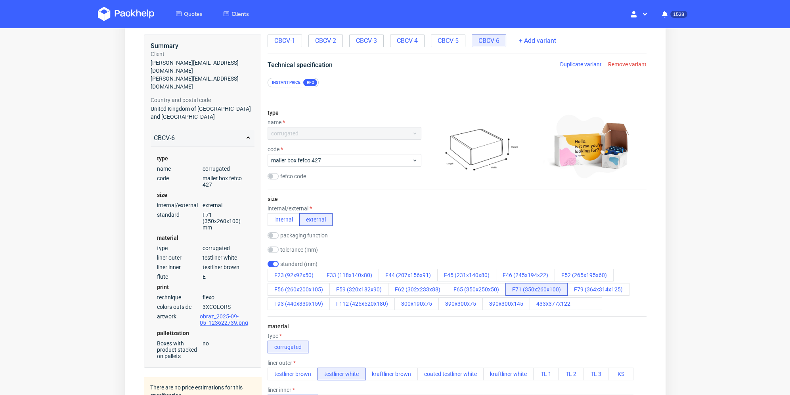
scroll to position [0, 0]
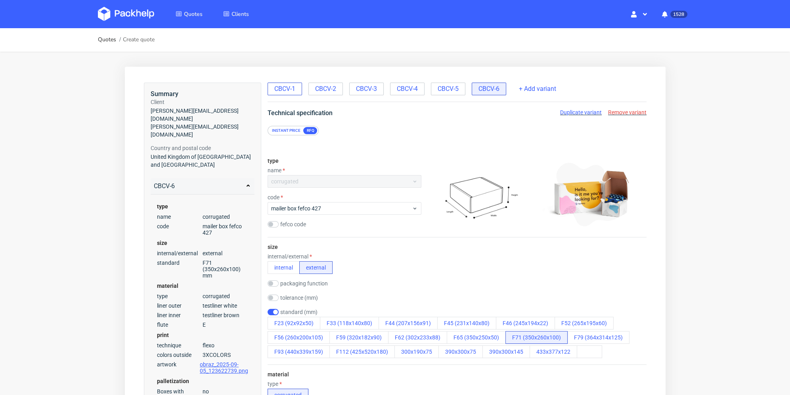
type input "Wstepna grafika w 3 kolorach."
click at [287, 92] on span "CBCV-1" at bounding box center [284, 88] width 21 height 9
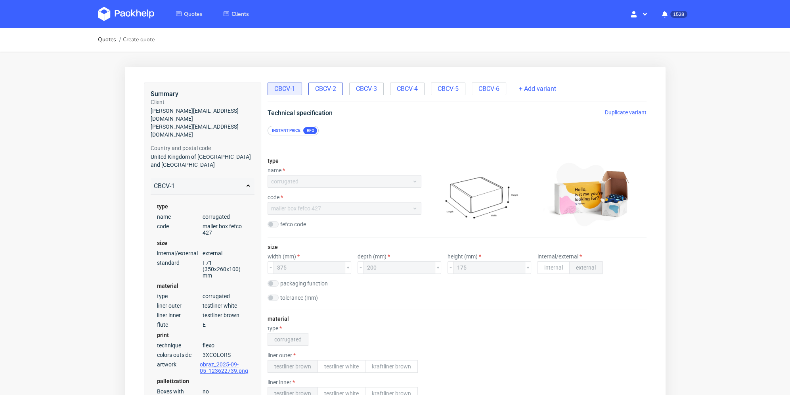
click at [332, 93] on div "CBCV-2" at bounding box center [325, 88] width 34 height 13
click at [484, 87] on span "CBCV-6" at bounding box center [488, 88] width 21 height 9
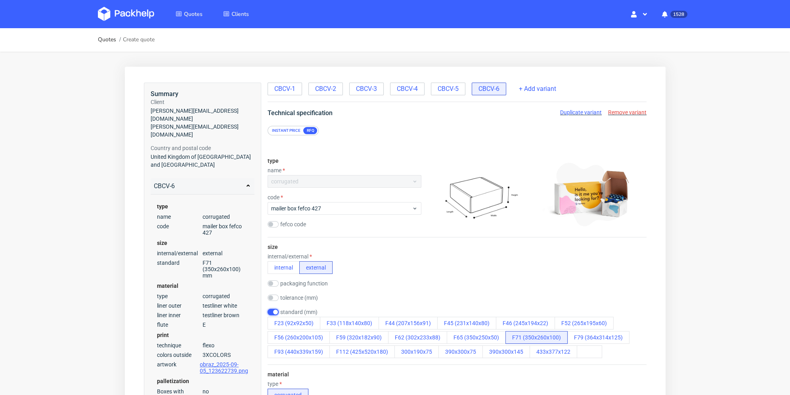
click at [273, 309] on input "checkbox" at bounding box center [272, 312] width 11 height 6
checkbox input "false"
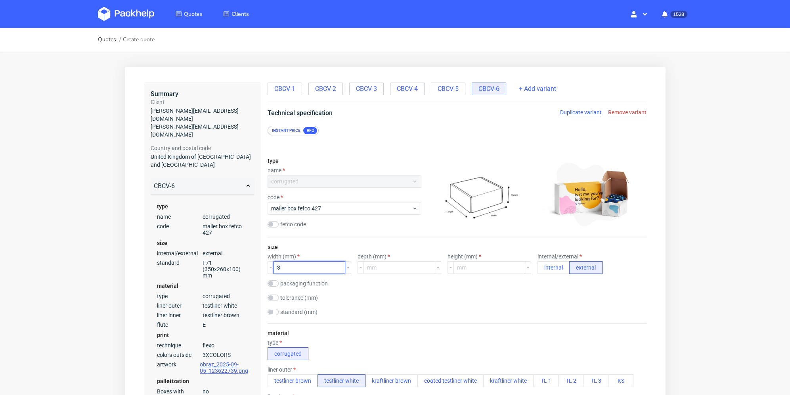
click at [298, 268] on input "3" at bounding box center [309, 267] width 72 height 13
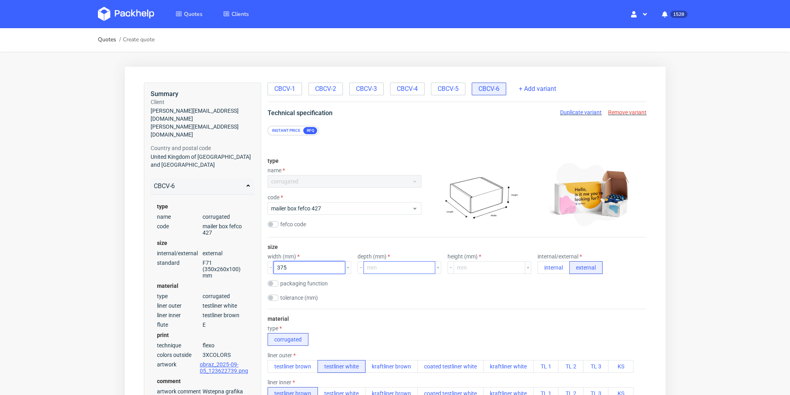
type input "375"
click at [386, 263] on input "number" at bounding box center [399, 267] width 72 height 13
type input "200"
click at [291, 88] on span "CBCV-1" at bounding box center [284, 88] width 21 height 9
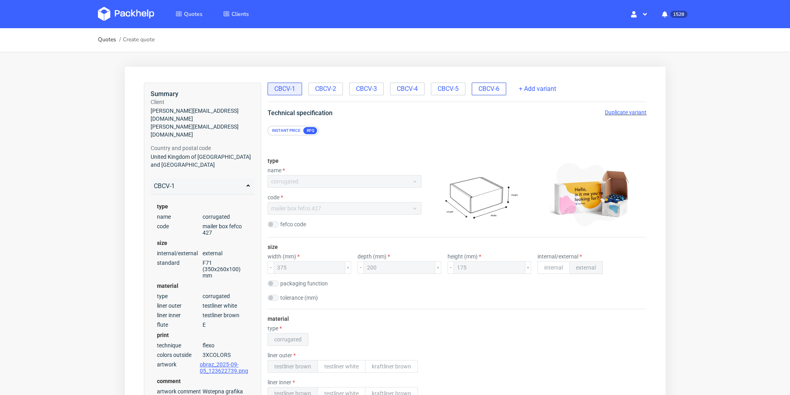
click at [487, 89] on span "CBCV-6" at bounding box center [488, 88] width 21 height 9
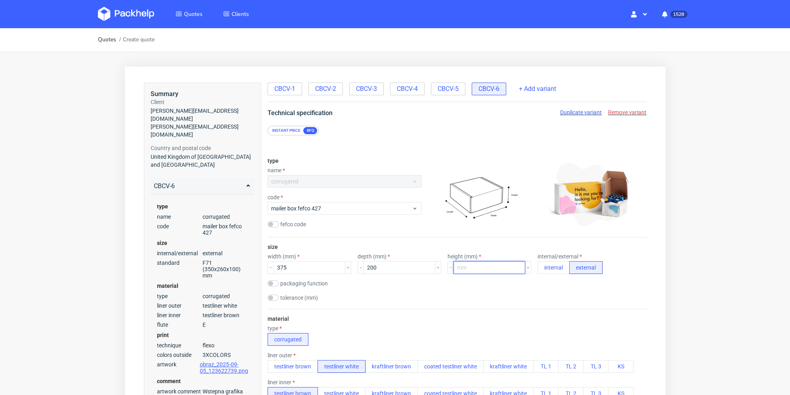
click at [463, 264] on input "number" at bounding box center [489, 267] width 72 height 13
type input "175"
click at [463, 291] on div "size width (mm) 375 depth (mm) 200 height (mm) 175 internal/external internal e…" at bounding box center [456, 272] width 379 height 71
click at [290, 92] on span "CBCV-1" at bounding box center [284, 88] width 21 height 9
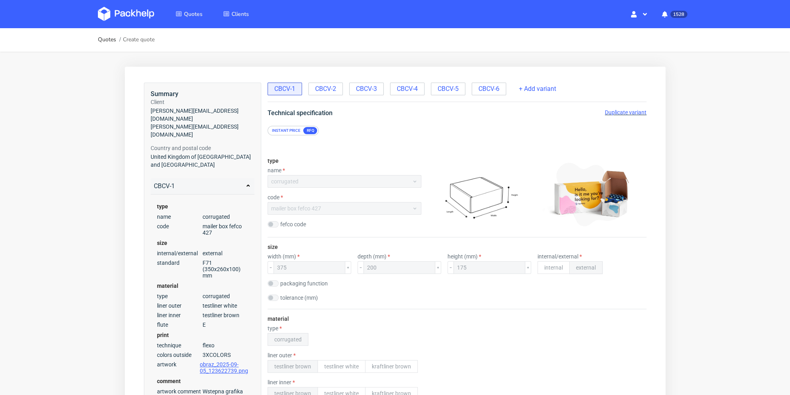
drag, startPoint x: 490, startPoint y: 88, endPoint x: 487, endPoint y: 106, distance: 18.8
click at [490, 87] on span "CBCV-6" at bounding box center [488, 88] width 21 height 9
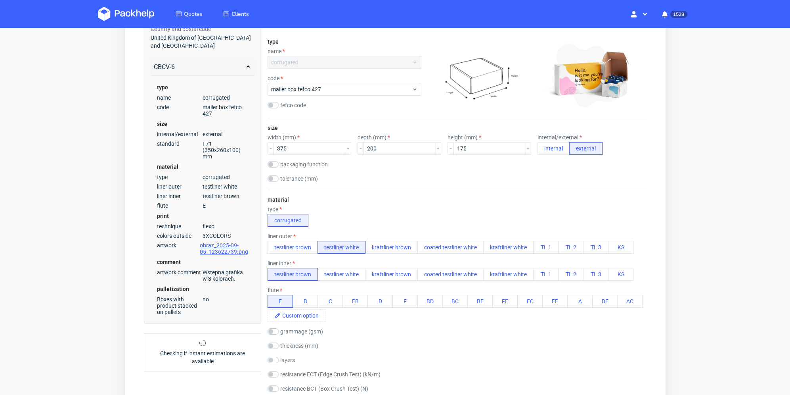
scroll to position [317, 0]
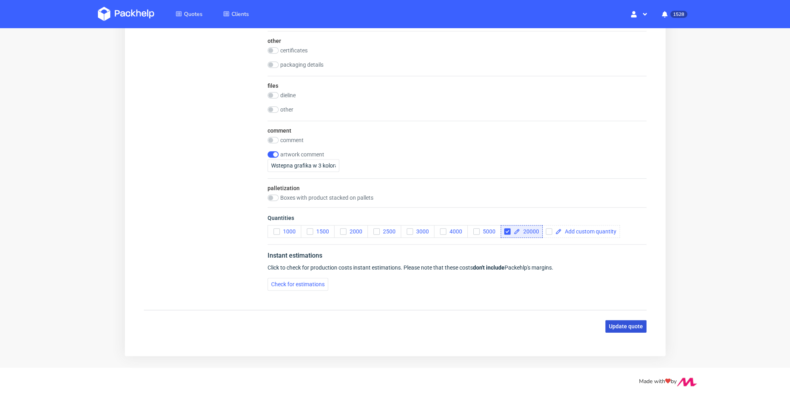
click at [630, 327] on span "Update quote" at bounding box center [626, 326] width 34 height 6
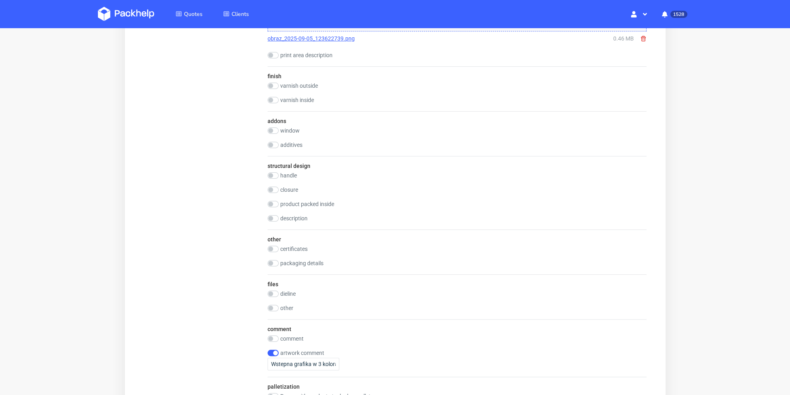
scroll to position [548, 0]
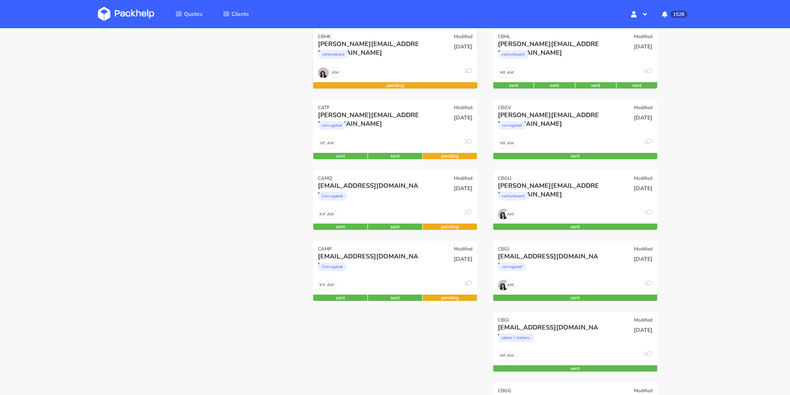
scroll to position [40, 0]
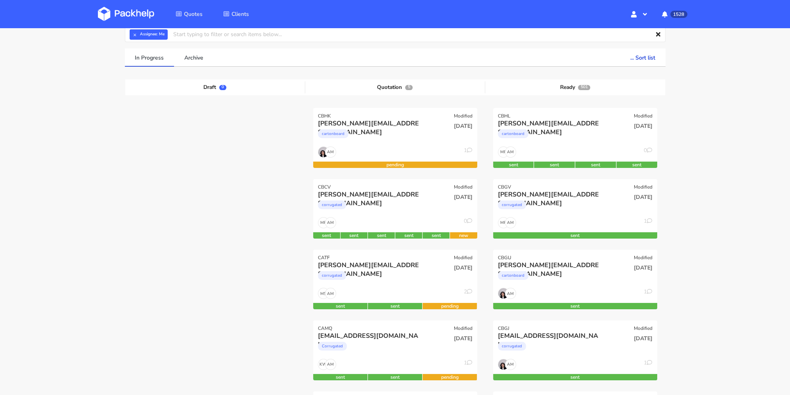
scroll to position [79, 0]
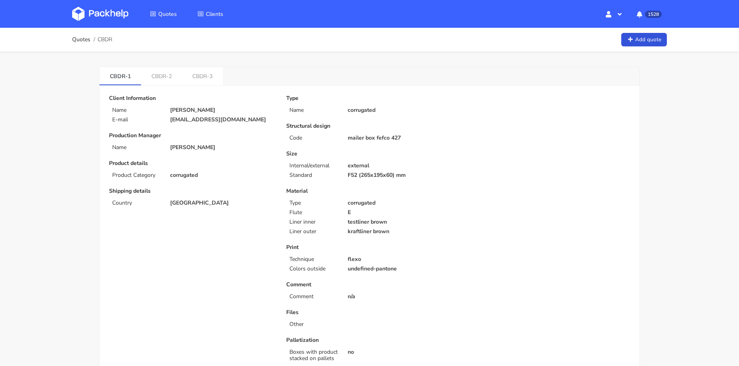
click at [247, 254] on div "Client Information Name [PERSON_NAME] E-mail [EMAIL_ADDRESS][DOMAIN_NAME] Produ…" at bounding box center [191, 233] width 177 height 276
click at [207, 77] on link "CBDR-3" at bounding box center [202, 75] width 41 height 17
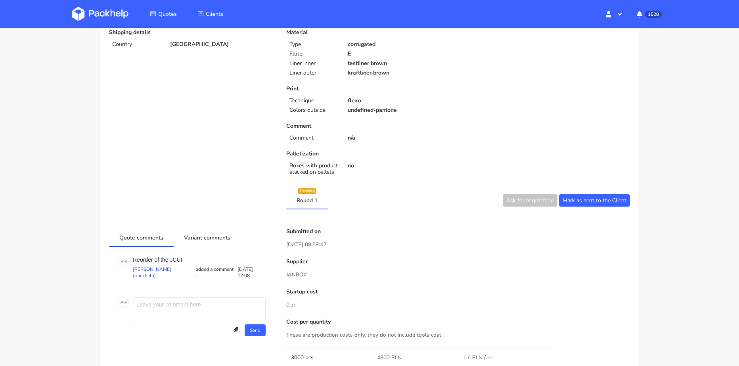
scroll to position [238, 0]
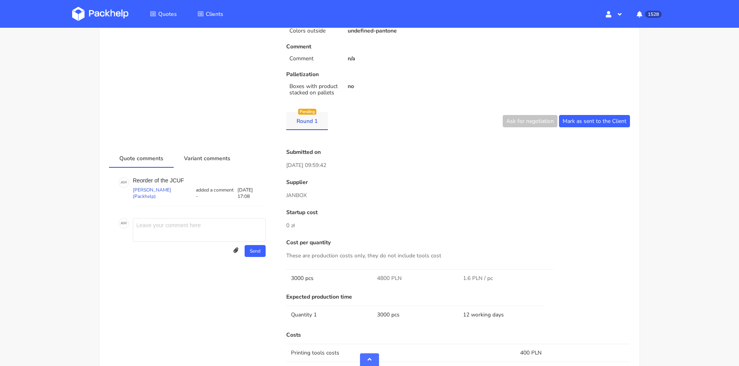
click at [309, 128] on link "Round 1" at bounding box center [307, 120] width 42 height 17
click at [218, 158] on link "Variant comments" at bounding box center [207, 157] width 67 height 17
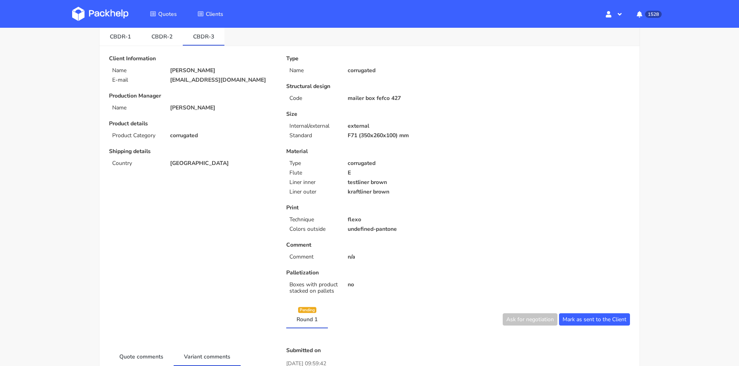
scroll to position [0, 0]
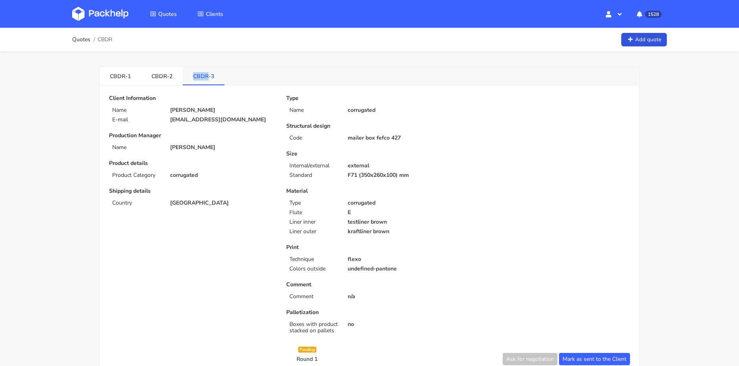
drag, startPoint x: 193, startPoint y: 73, endPoint x: 208, endPoint y: 76, distance: 15.3
click at [208, 76] on link "CBDR-3" at bounding box center [204, 75] width 42 height 17
copy link "CBDR"
